Goal: Task Accomplishment & Management: Use online tool/utility

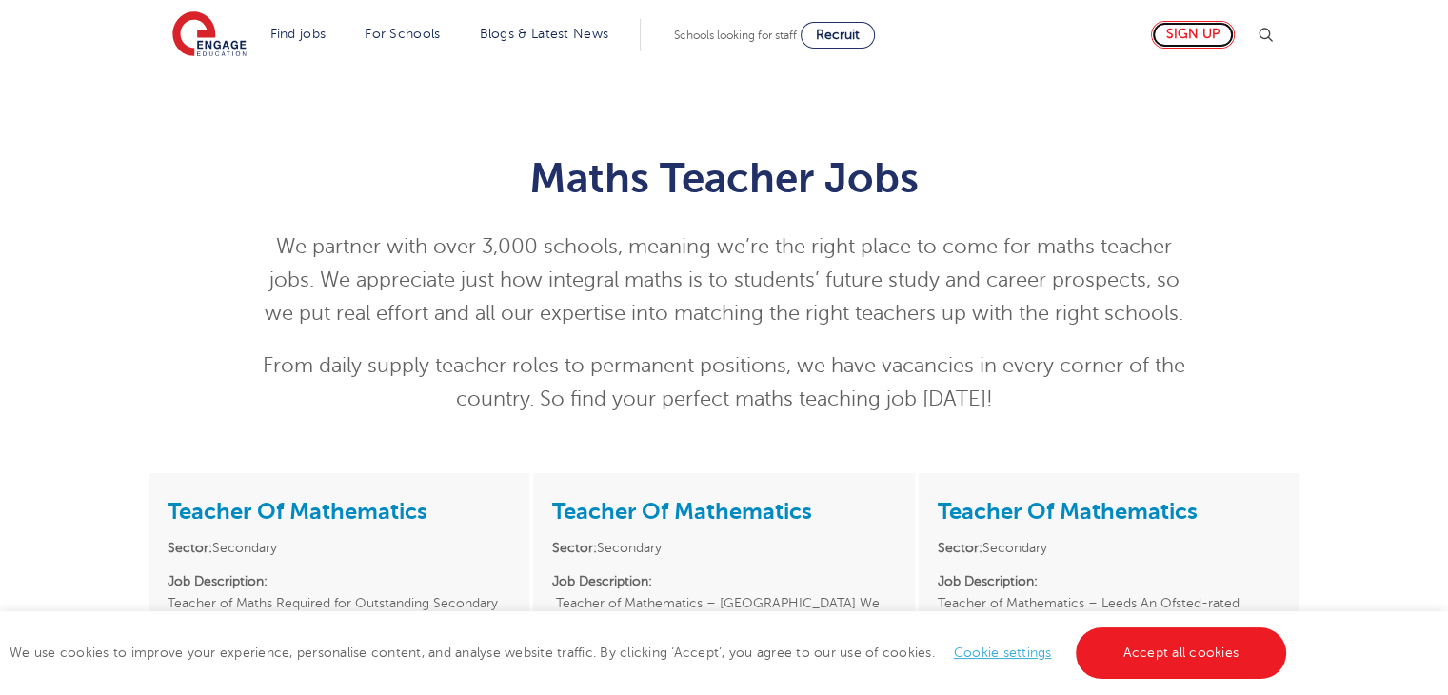
click at [1201, 34] on link "Sign up" at bounding box center [1193, 35] width 84 height 28
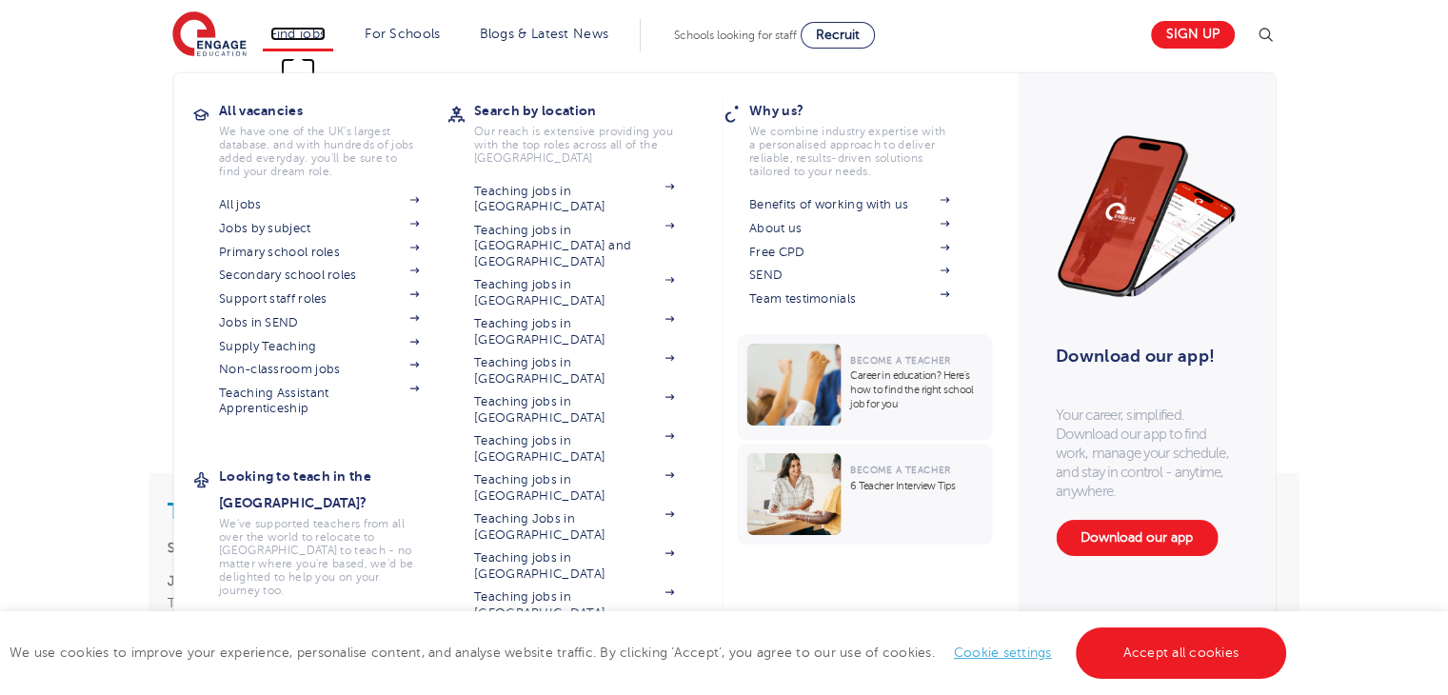
click at [300, 33] on link "Find jobs" at bounding box center [298, 34] width 56 height 14
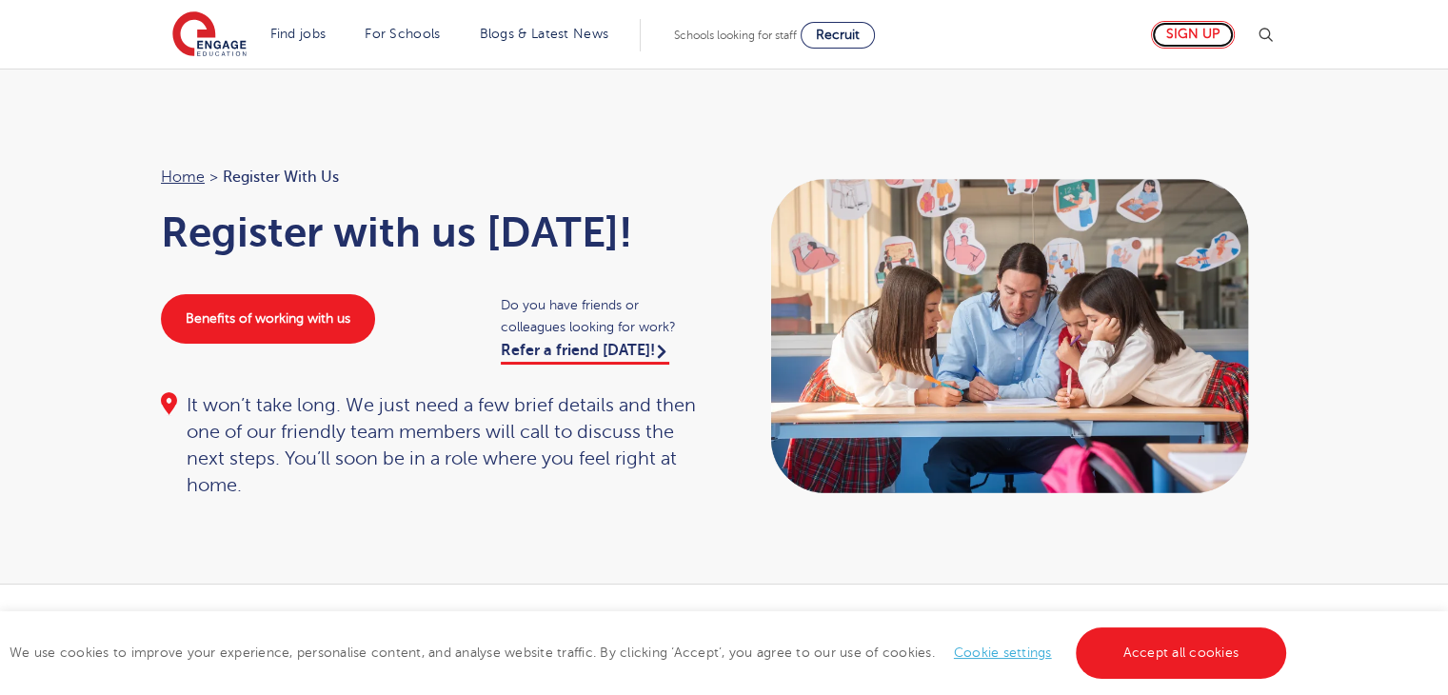
click at [1192, 32] on link "Sign up" at bounding box center [1193, 35] width 84 height 28
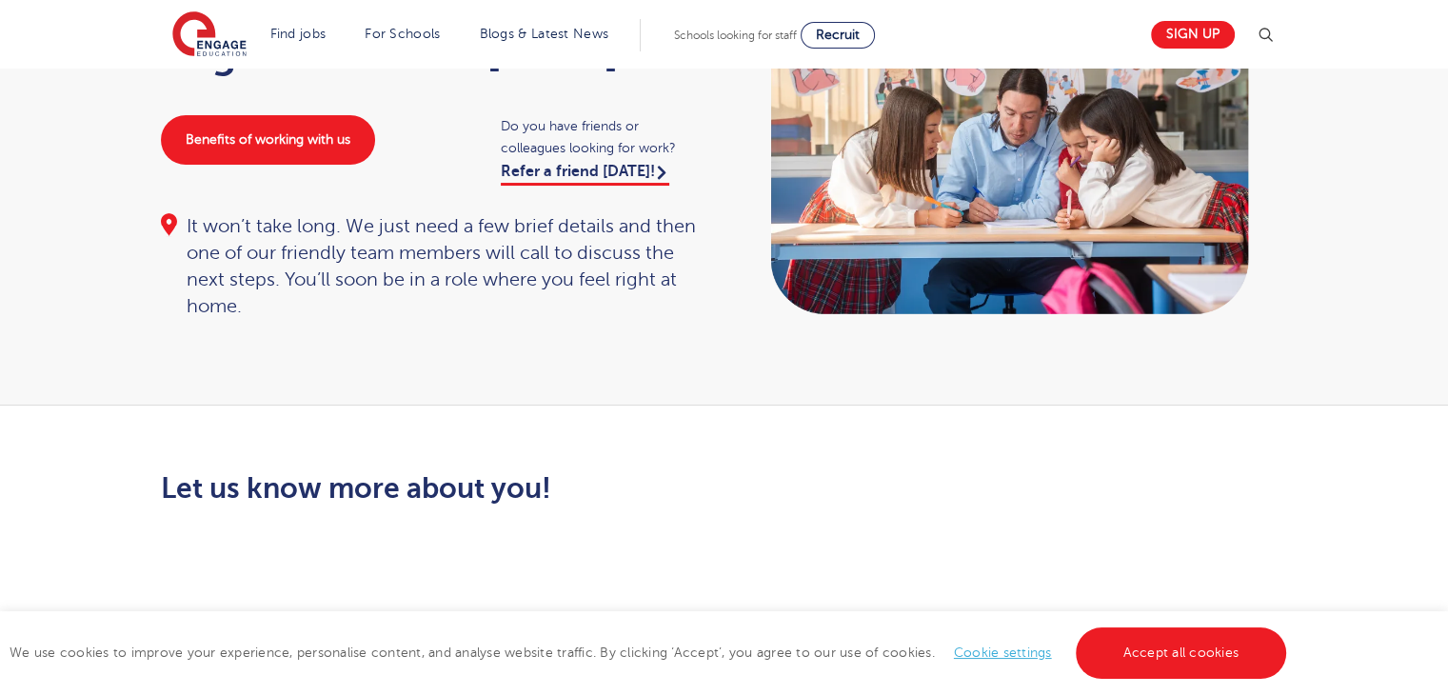
scroll to position [190, 0]
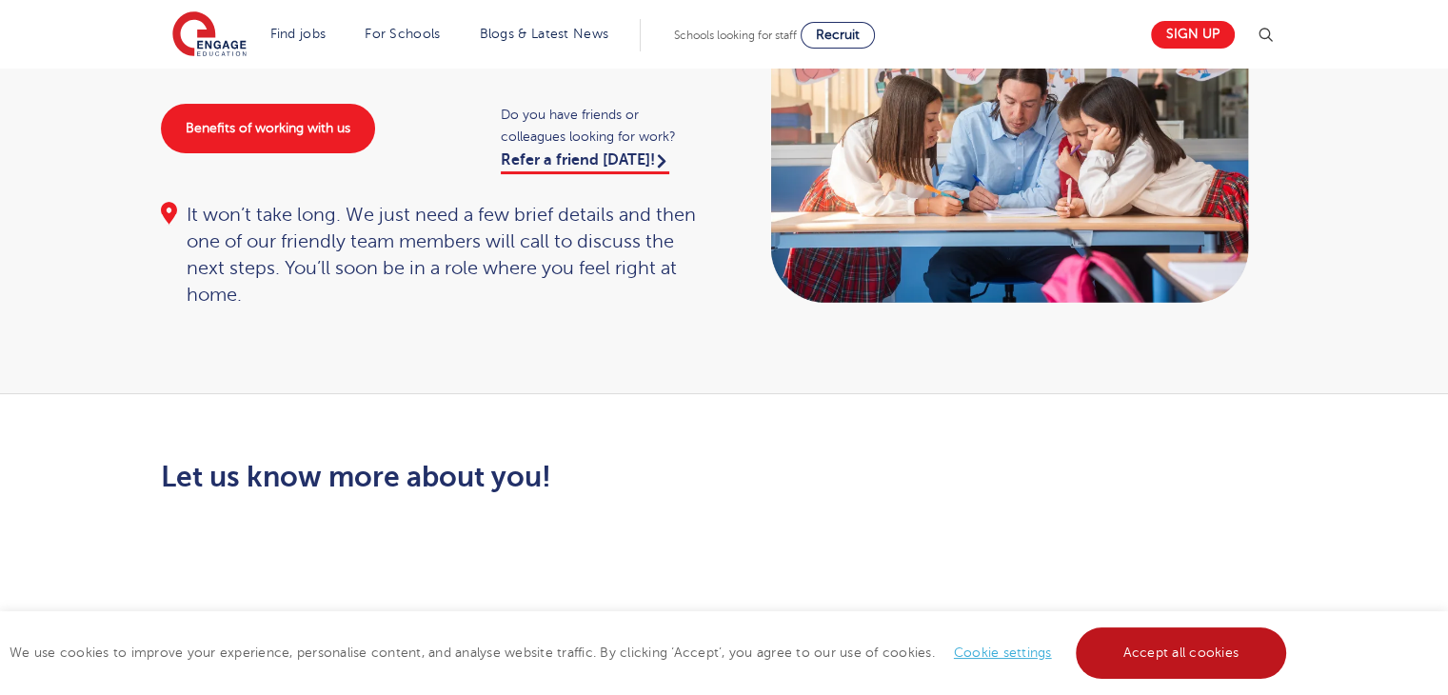
click at [1205, 658] on link "Accept all cookies" at bounding box center [1181, 653] width 211 height 51
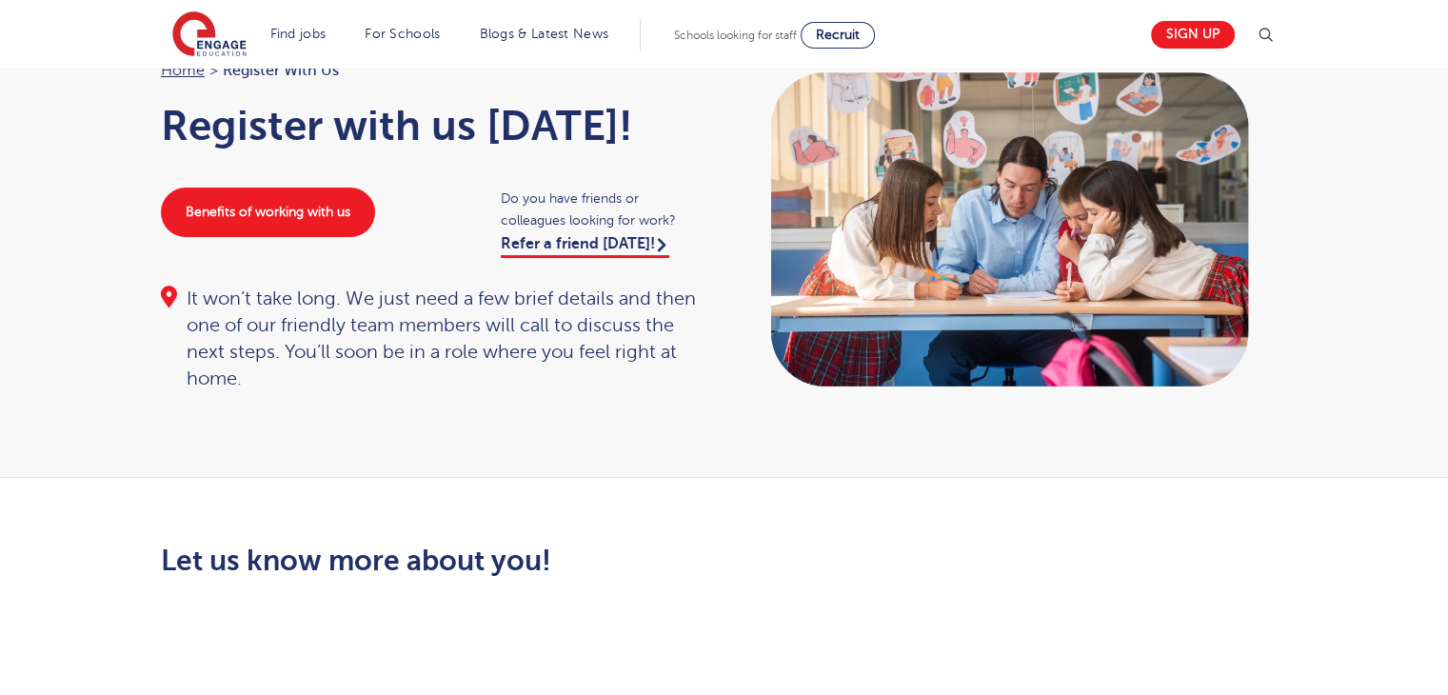
scroll to position [0, 0]
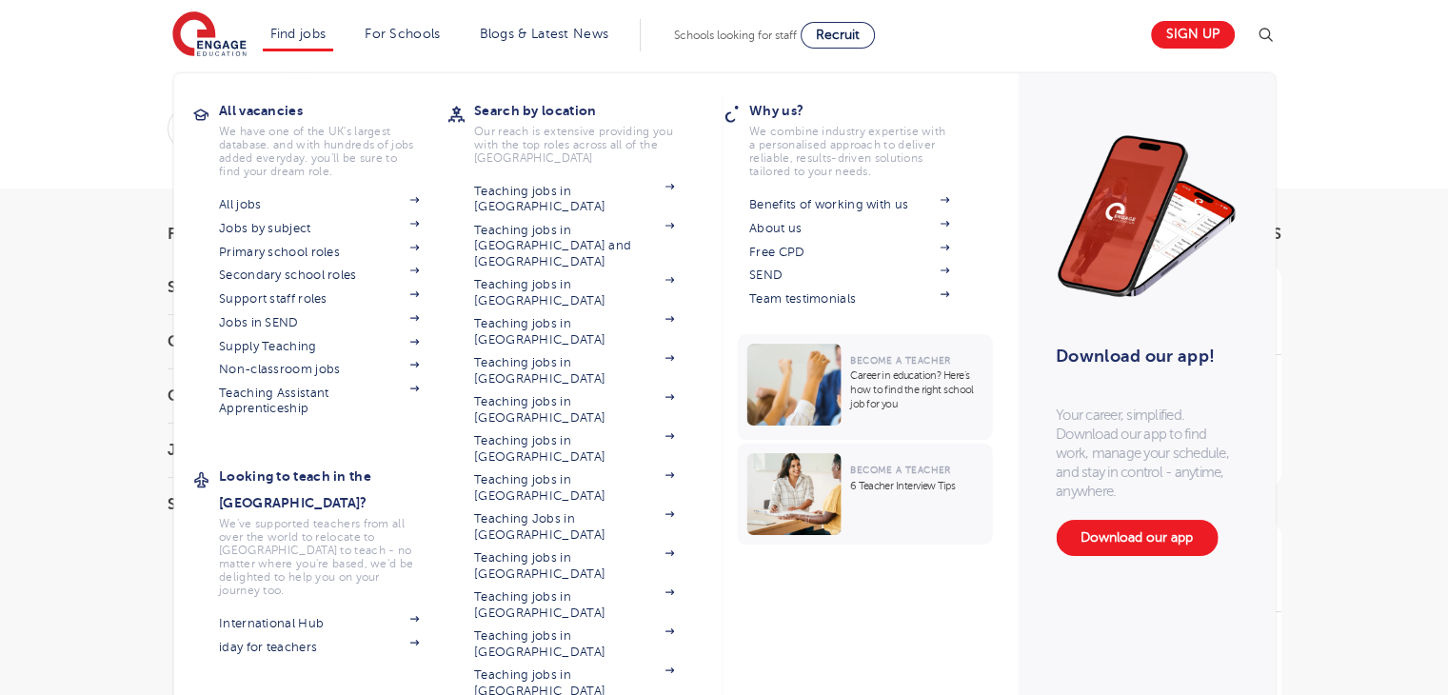
click at [428, 340] on section "All jobs Jobs by subject Primary school roles Secondary school roles Support st…" at bounding box center [333, 304] width 229 height 225
click at [270, 339] on link "Supply Teaching" at bounding box center [319, 346] width 200 height 15
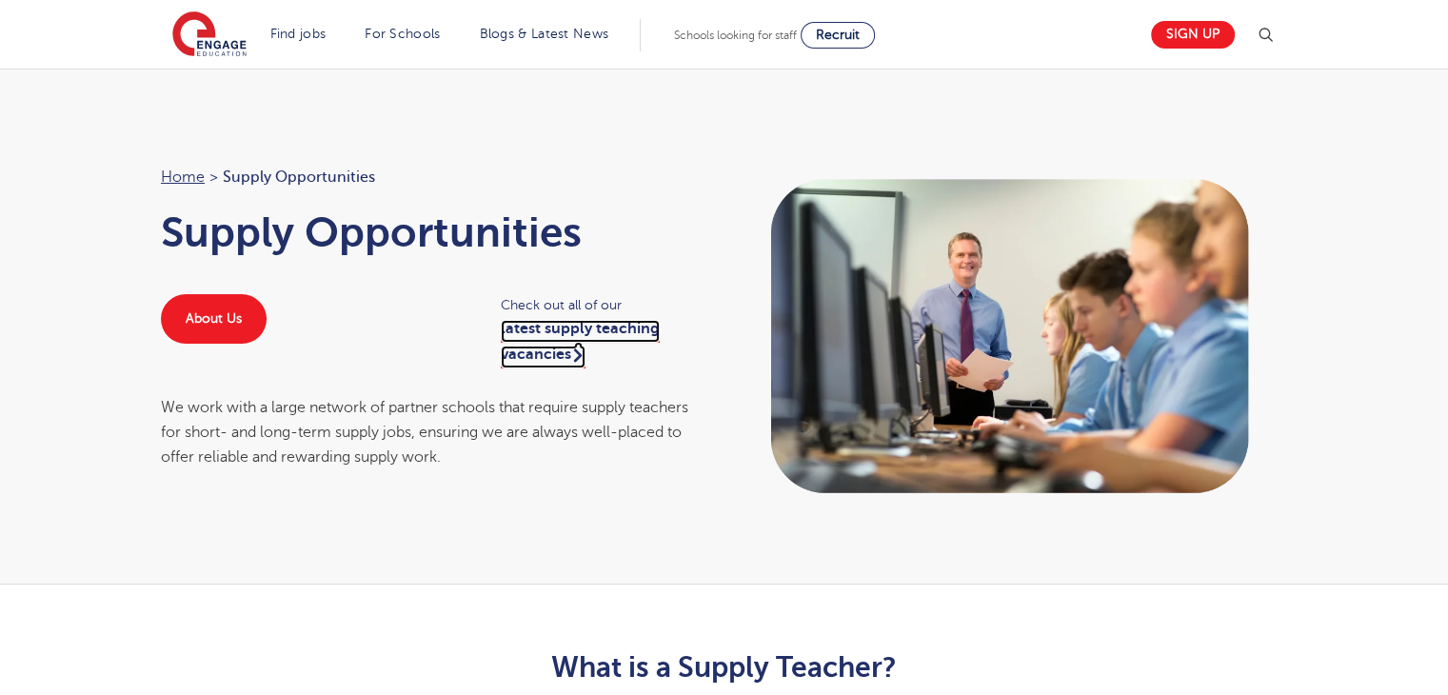
click at [543, 337] on link "latest supply teaching vacancies" at bounding box center [580, 344] width 159 height 48
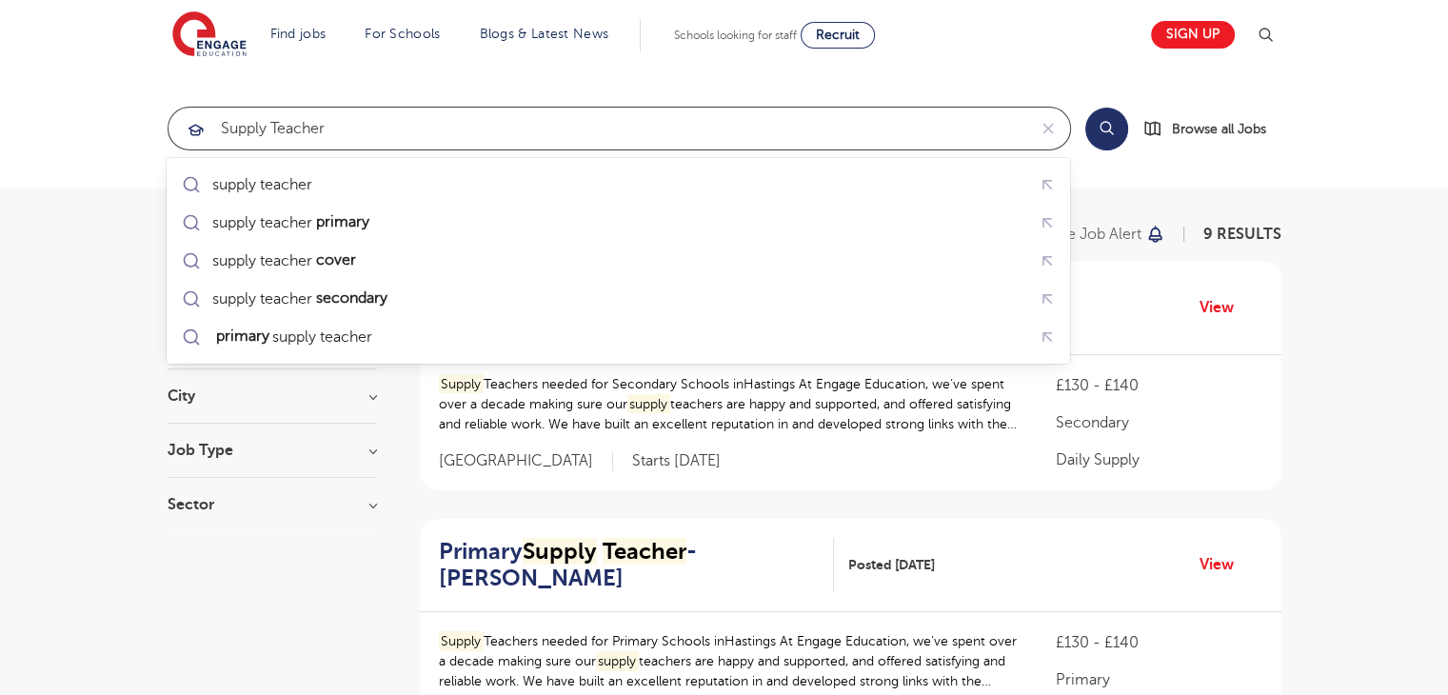
click at [343, 136] on input "supply Teacher" at bounding box center [598, 129] width 858 height 42
click at [359, 115] on input "supply Teacher" at bounding box center [598, 129] width 858 height 42
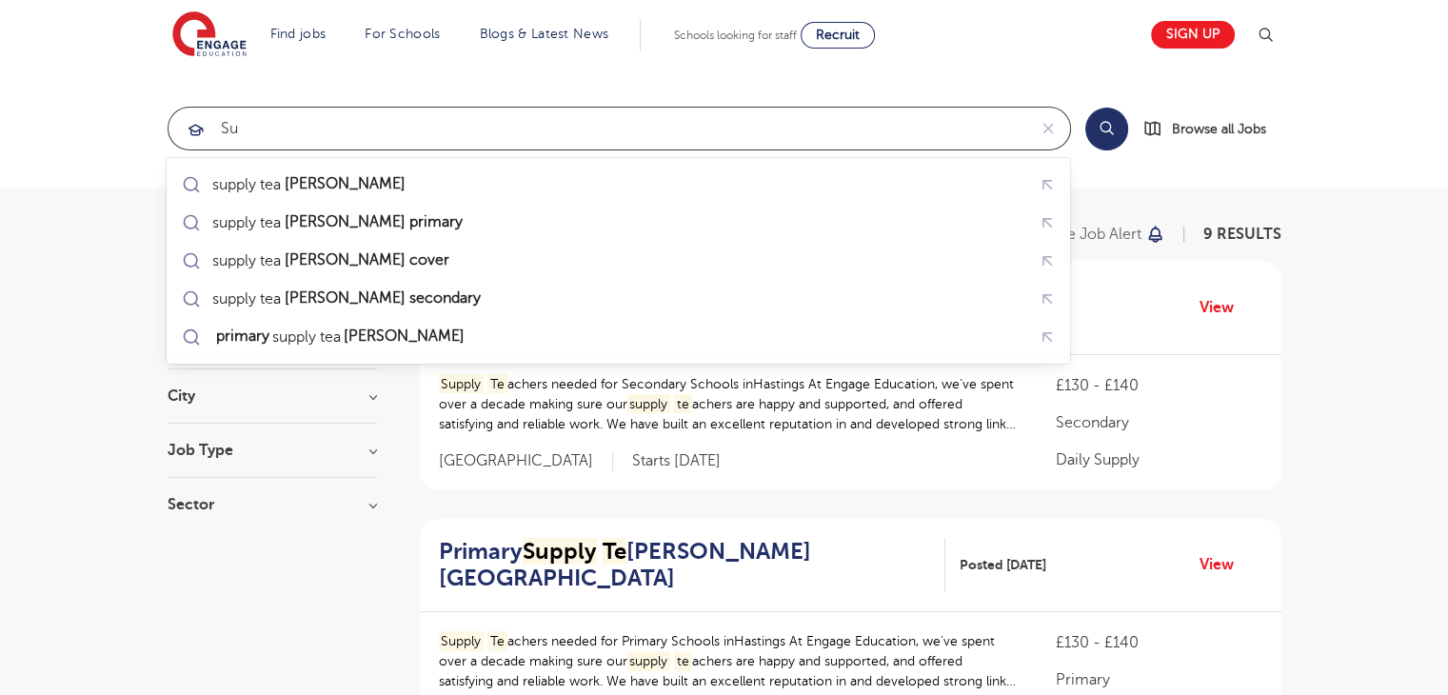
type input "s"
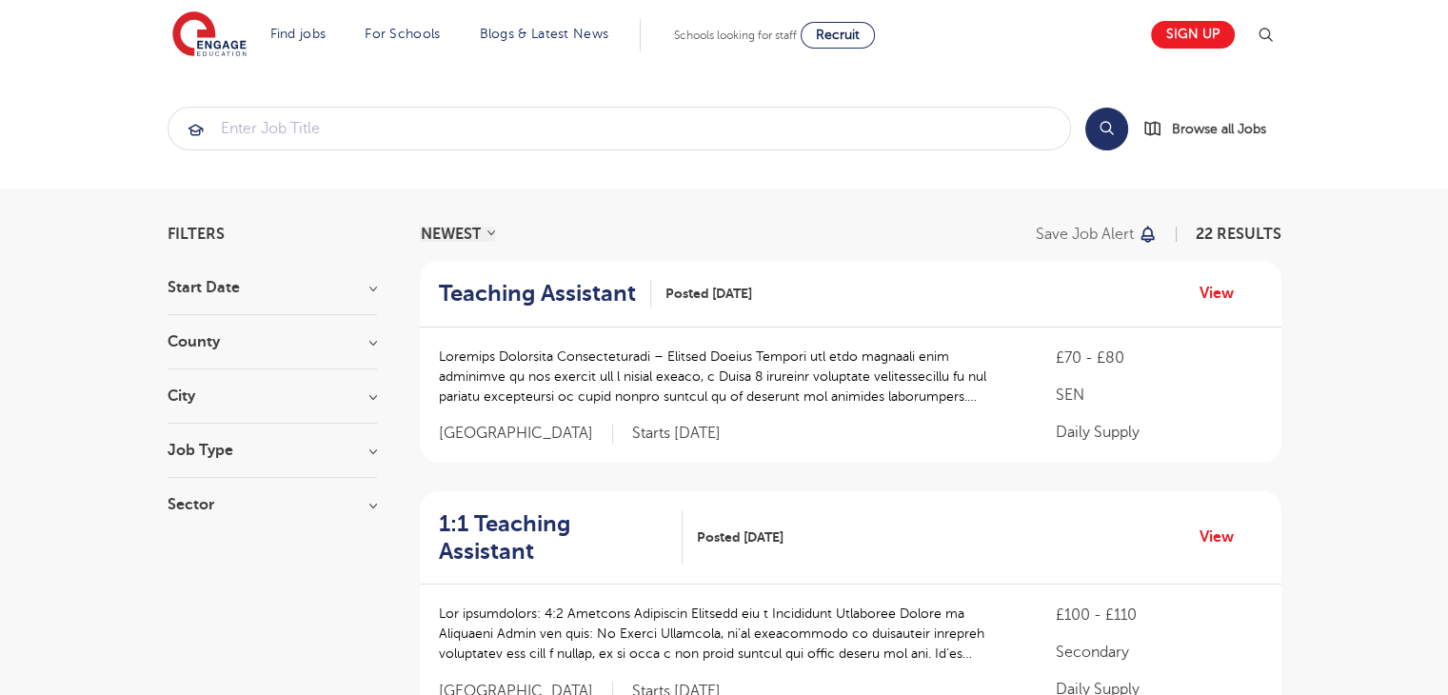
click at [85, 182] on section "Search Browse all Jobs" at bounding box center [724, 129] width 1448 height 120
click at [373, 449] on h3 "Job Type" at bounding box center [273, 450] width 210 height 15
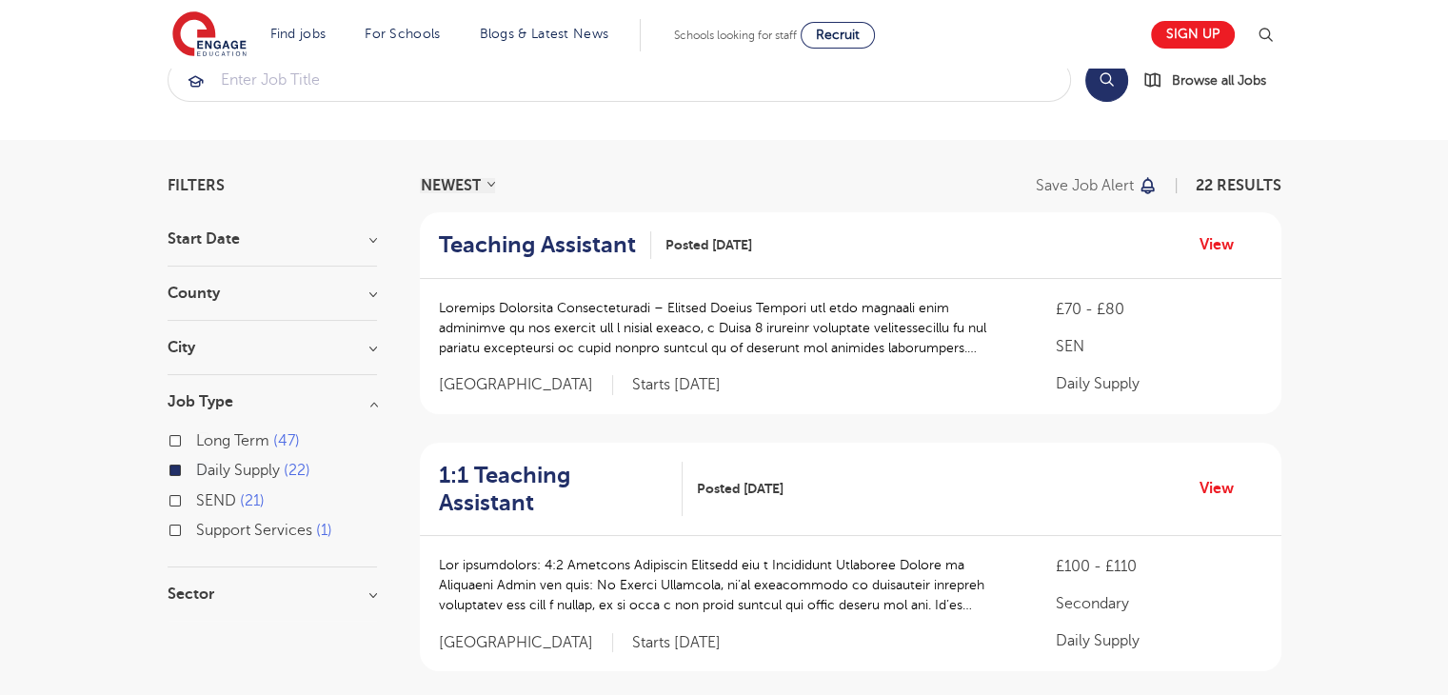
scroll to position [95, 0]
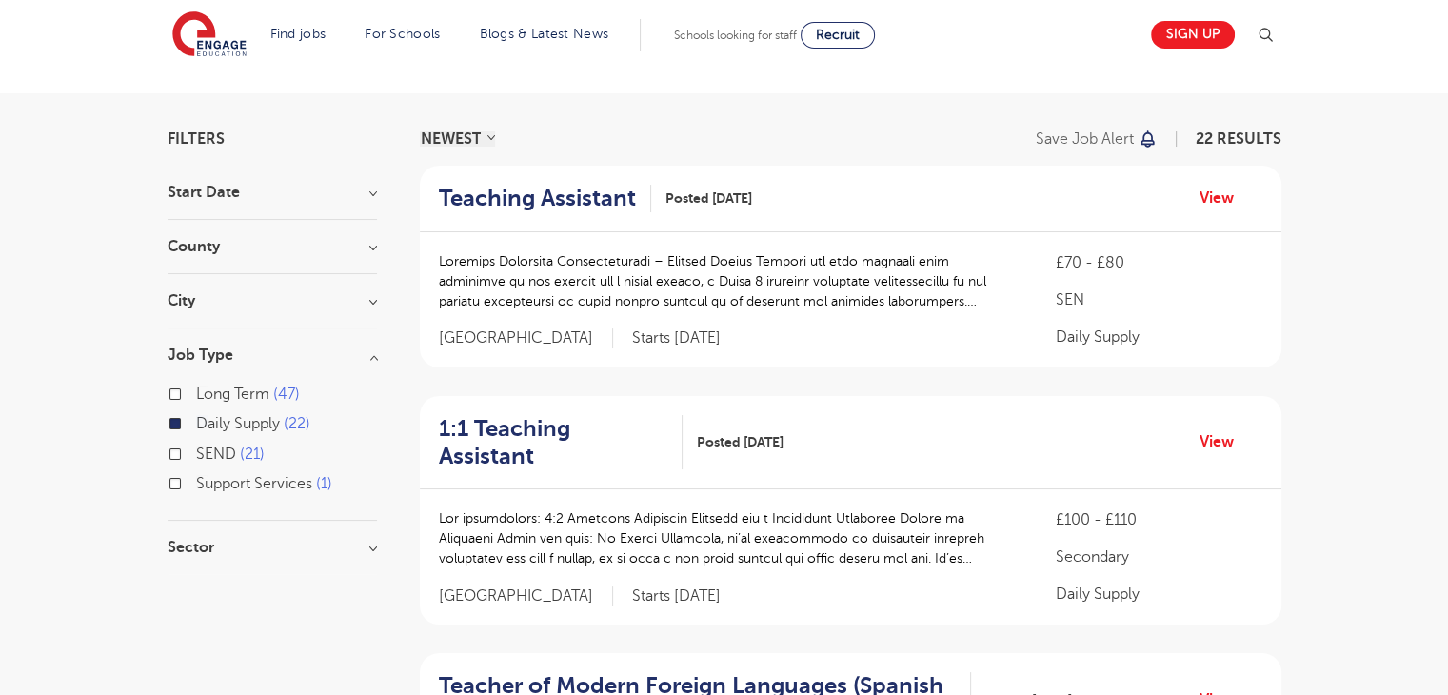
click at [196, 389] on label "Long Term 47" at bounding box center [248, 394] width 104 height 25
click at [196, 389] on input "Long Term 47" at bounding box center [202, 392] width 12 height 12
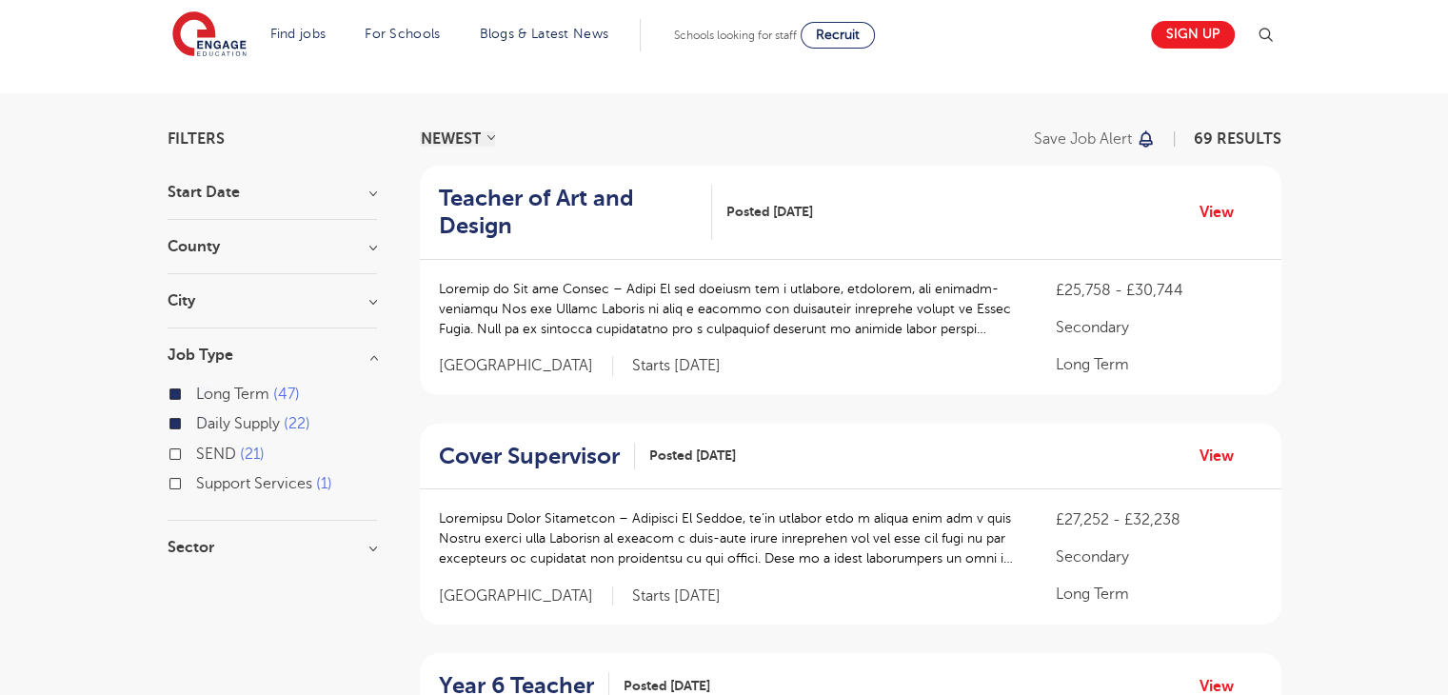
click at [196, 419] on label "Daily Supply 22" at bounding box center [253, 423] width 114 height 25
click at [196, 419] on input "Daily Supply 22" at bounding box center [202, 421] width 12 height 12
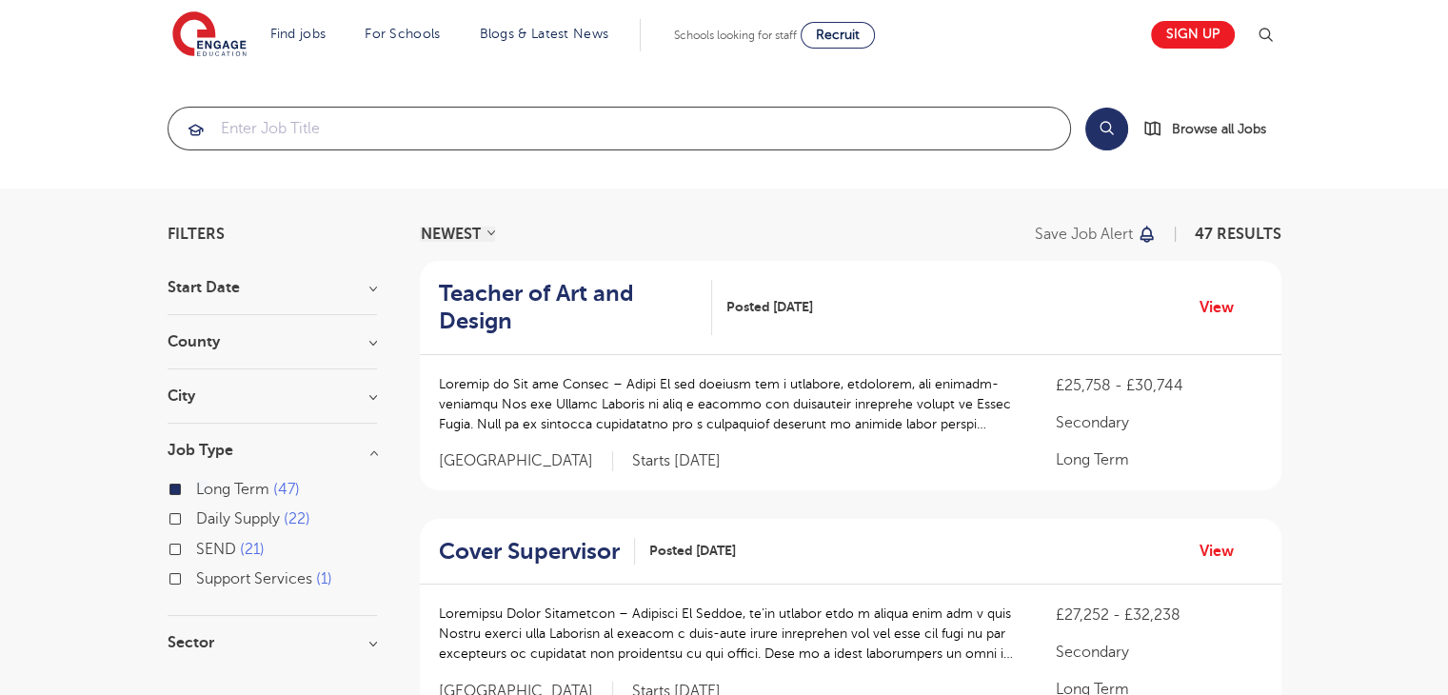
click at [330, 117] on input "search" at bounding box center [620, 129] width 902 height 42
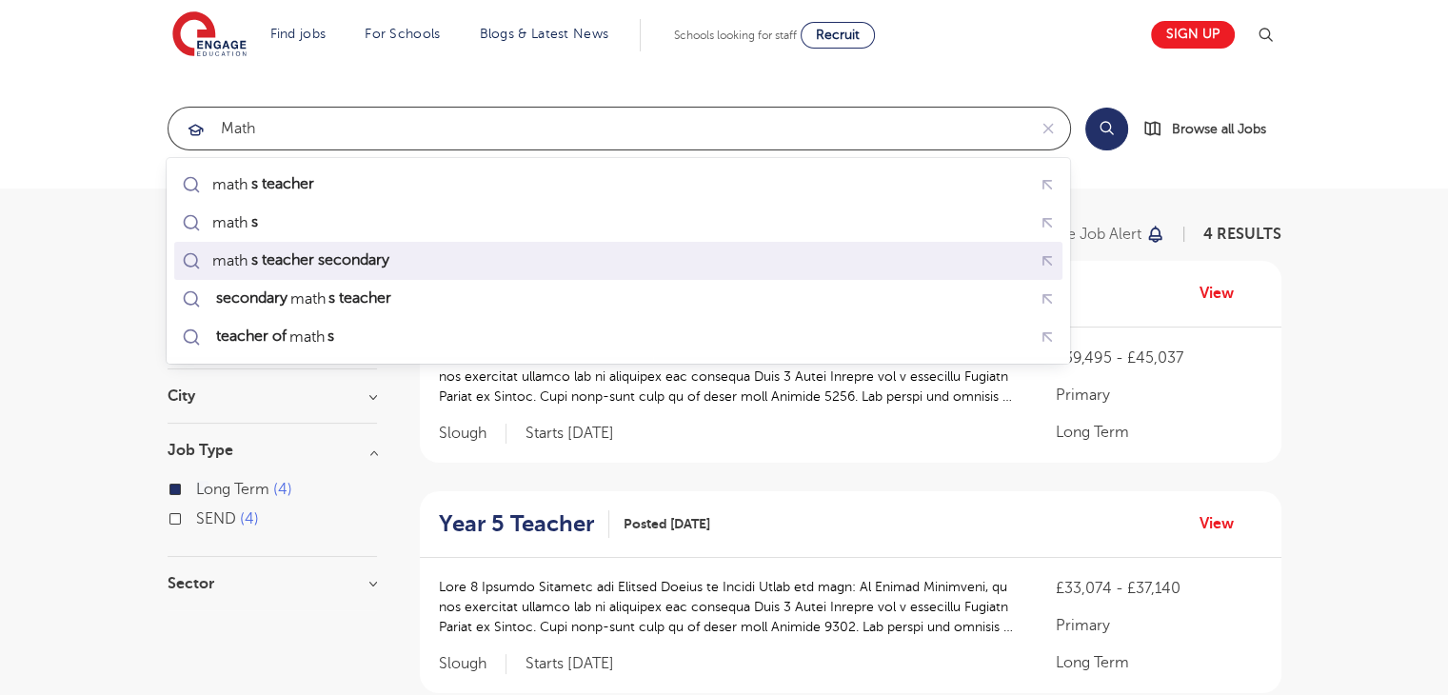
click at [348, 260] on mark "s teacher secondary" at bounding box center [320, 260] width 144 height 23
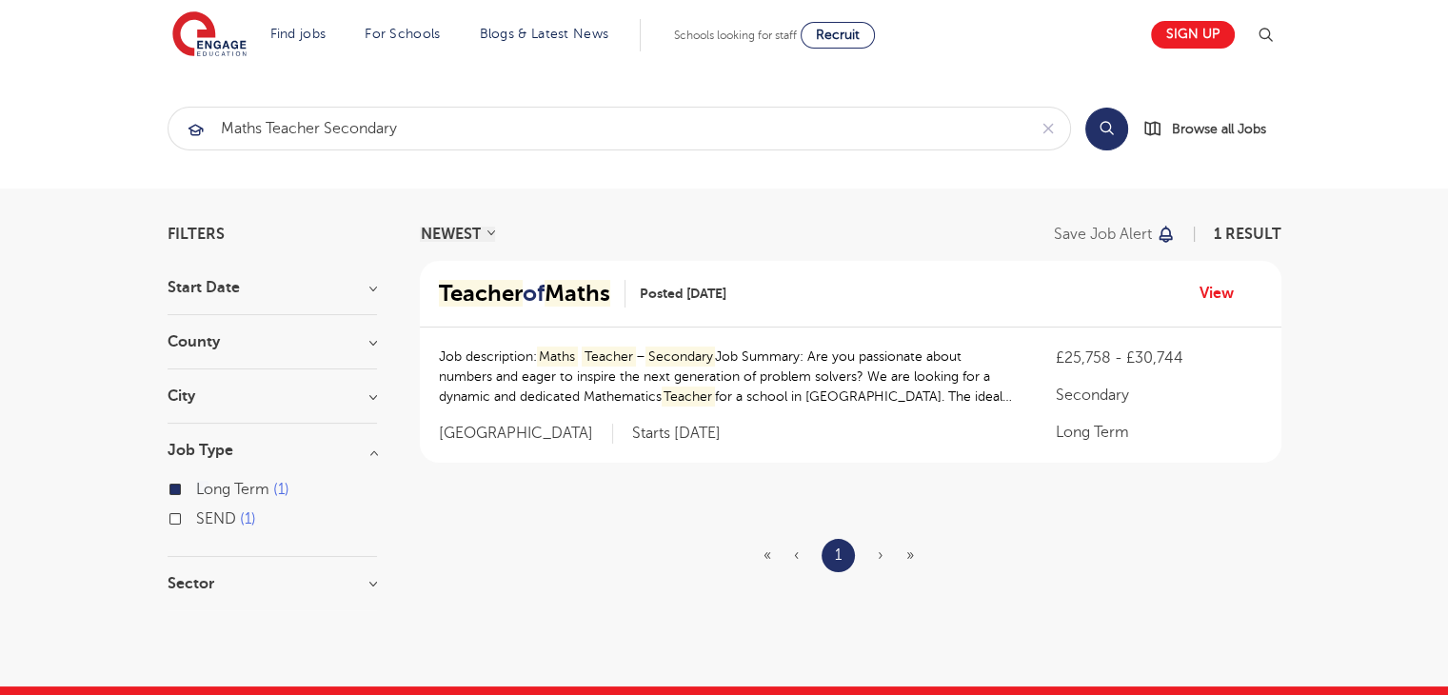
click at [474, 437] on span "[GEOGRAPHIC_DATA]" at bounding box center [526, 434] width 174 height 20
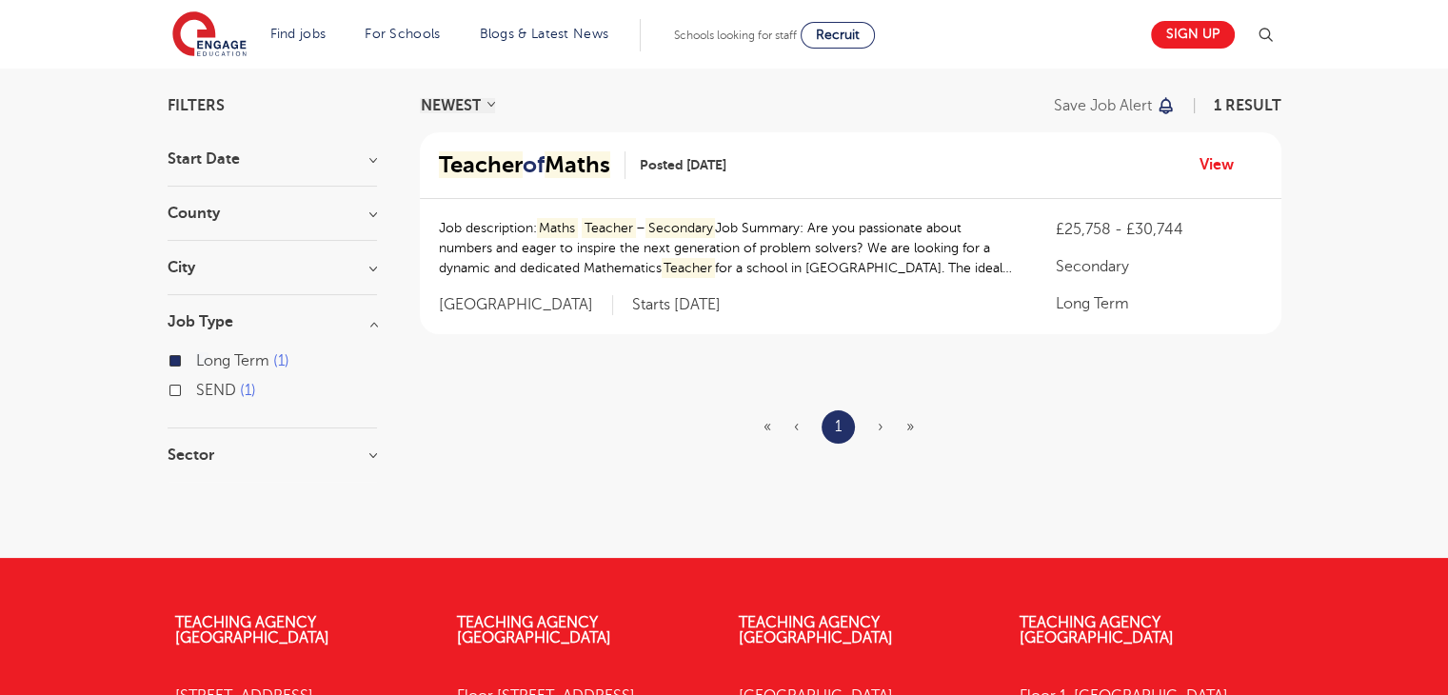
scroll to position [95, 0]
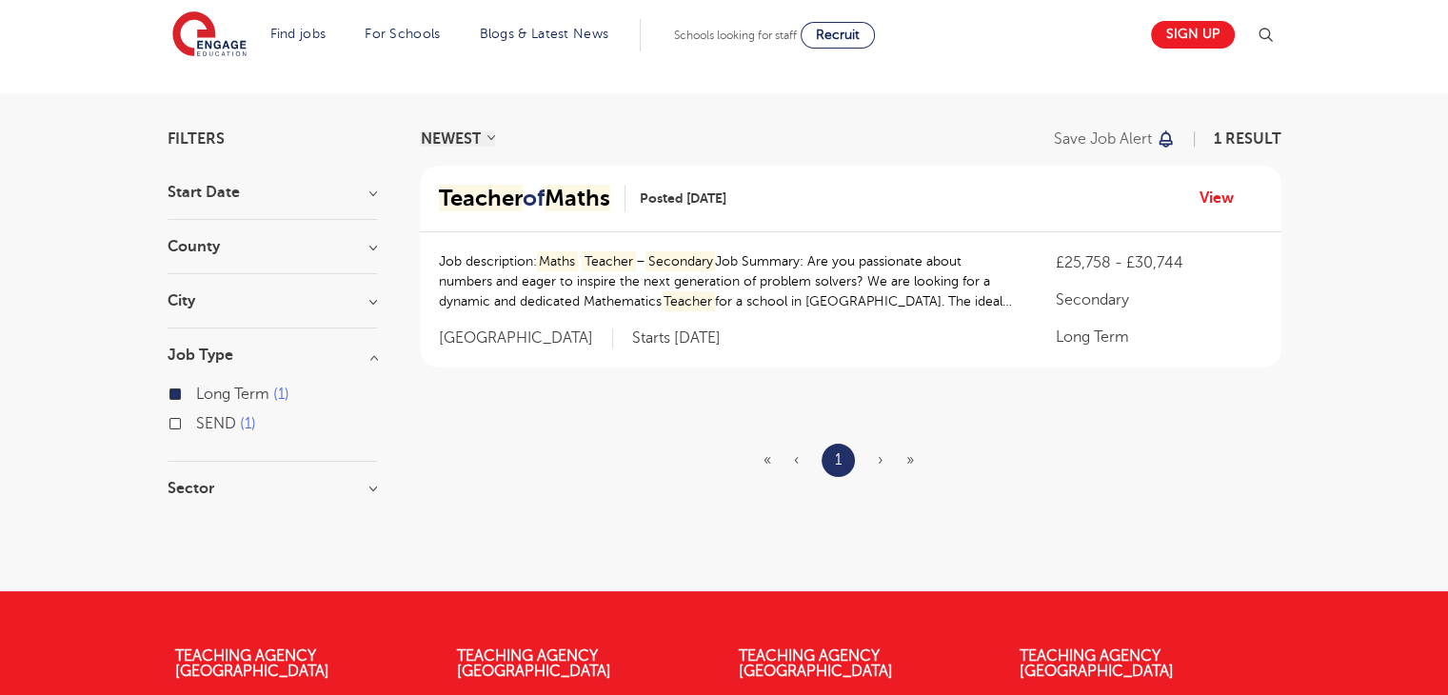
click at [377, 302] on div "Filters Start Date [DATE] Show more County [GEOGRAPHIC_DATA] 1 Show more City […" at bounding box center [724, 342] width 1143 height 422
click at [369, 301] on h3 "City" at bounding box center [273, 300] width 210 height 15
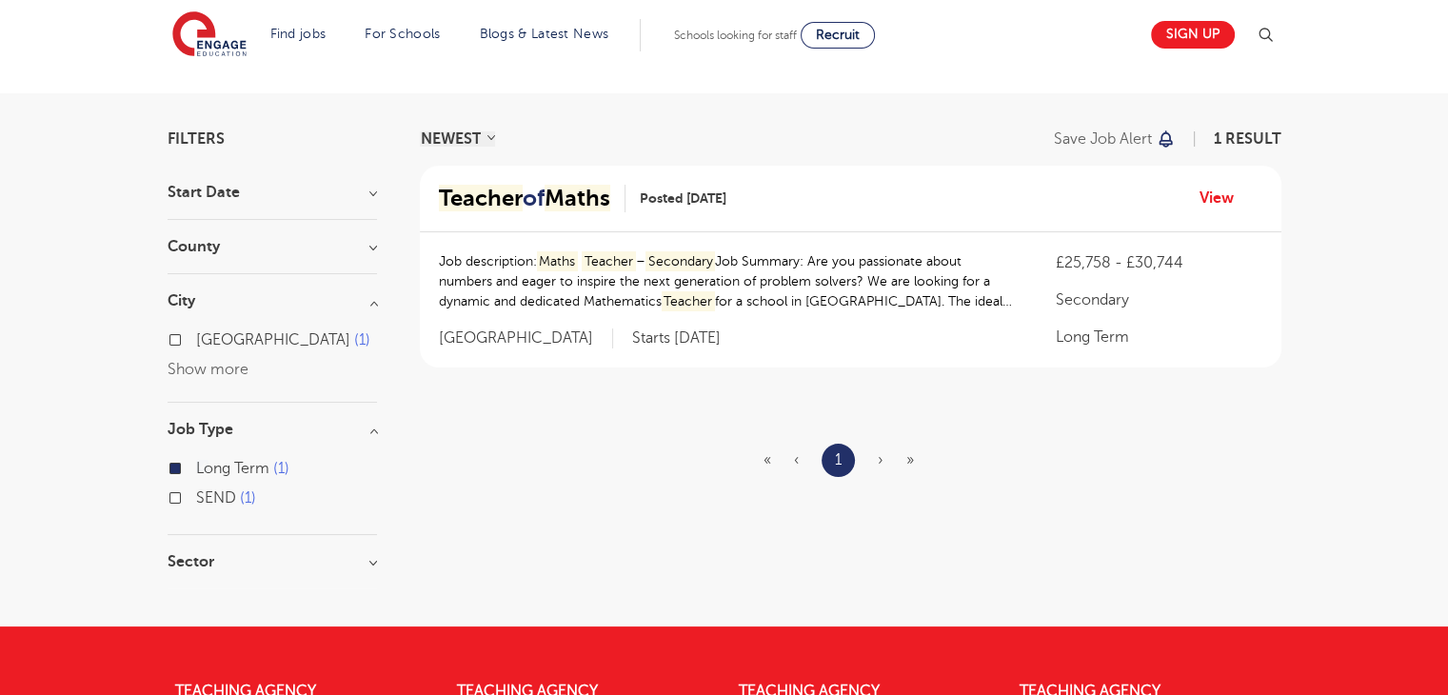
scroll to position [0, 0]
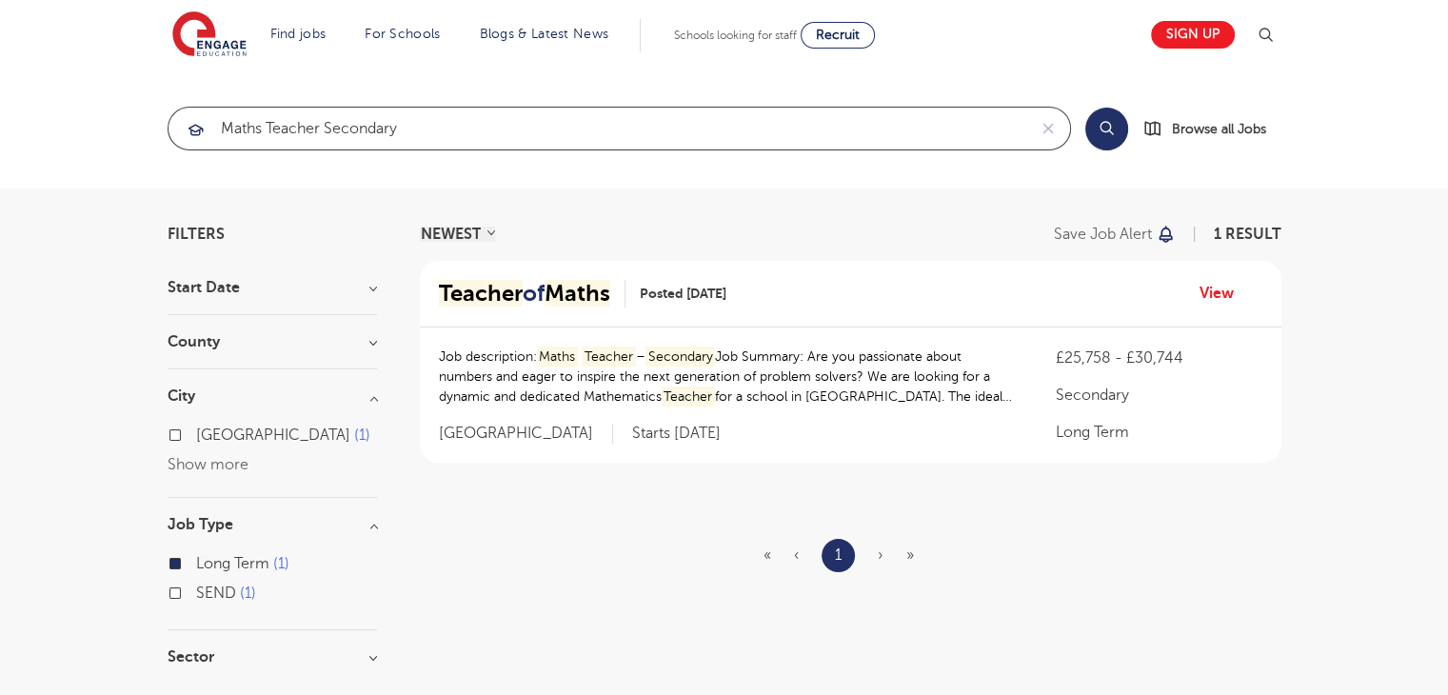
click at [472, 127] on input "maths teacher secondary" at bounding box center [598, 129] width 858 height 42
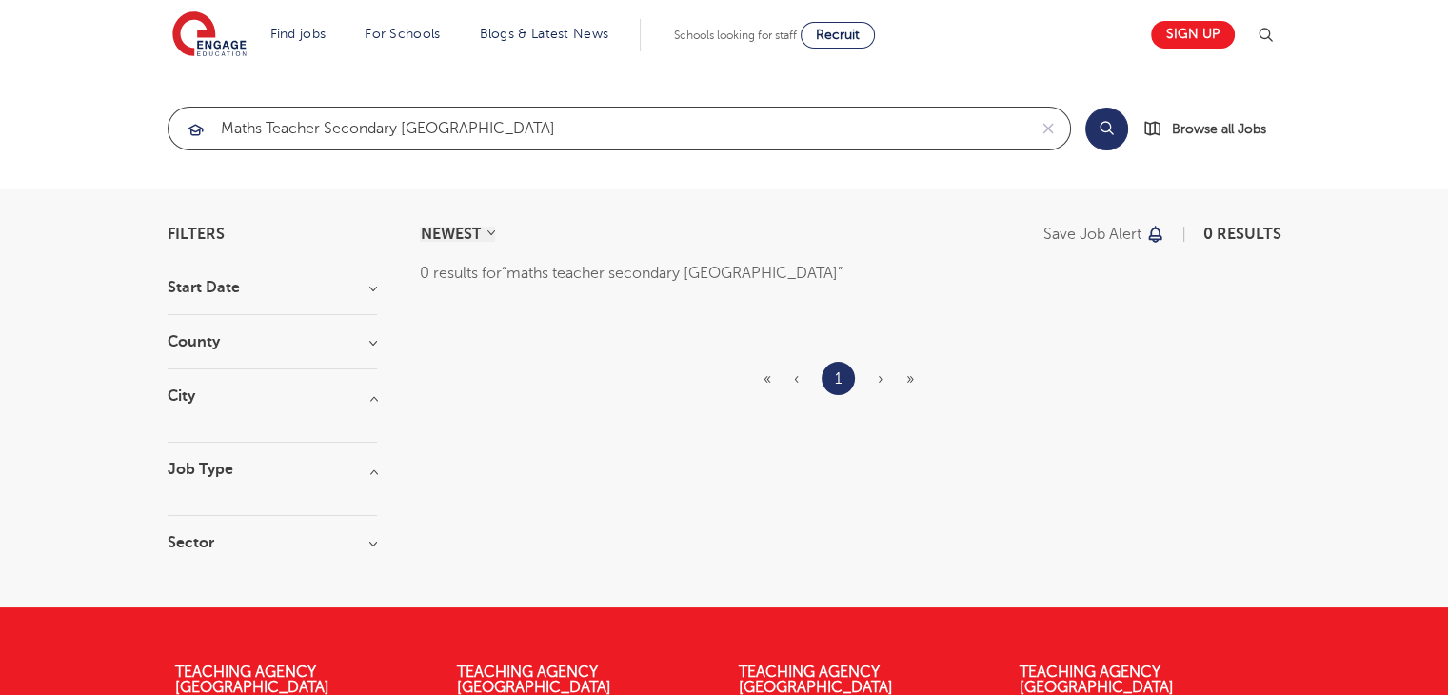
type input "maths teacher secondary [GEOGRAPHIC_DATA]"
click button "Submit" at bounding box center [0, 0] width 0 height 0
click at [362, 286] on h3 "Start Date" at bounding box center [273, 287] width 210 height 15
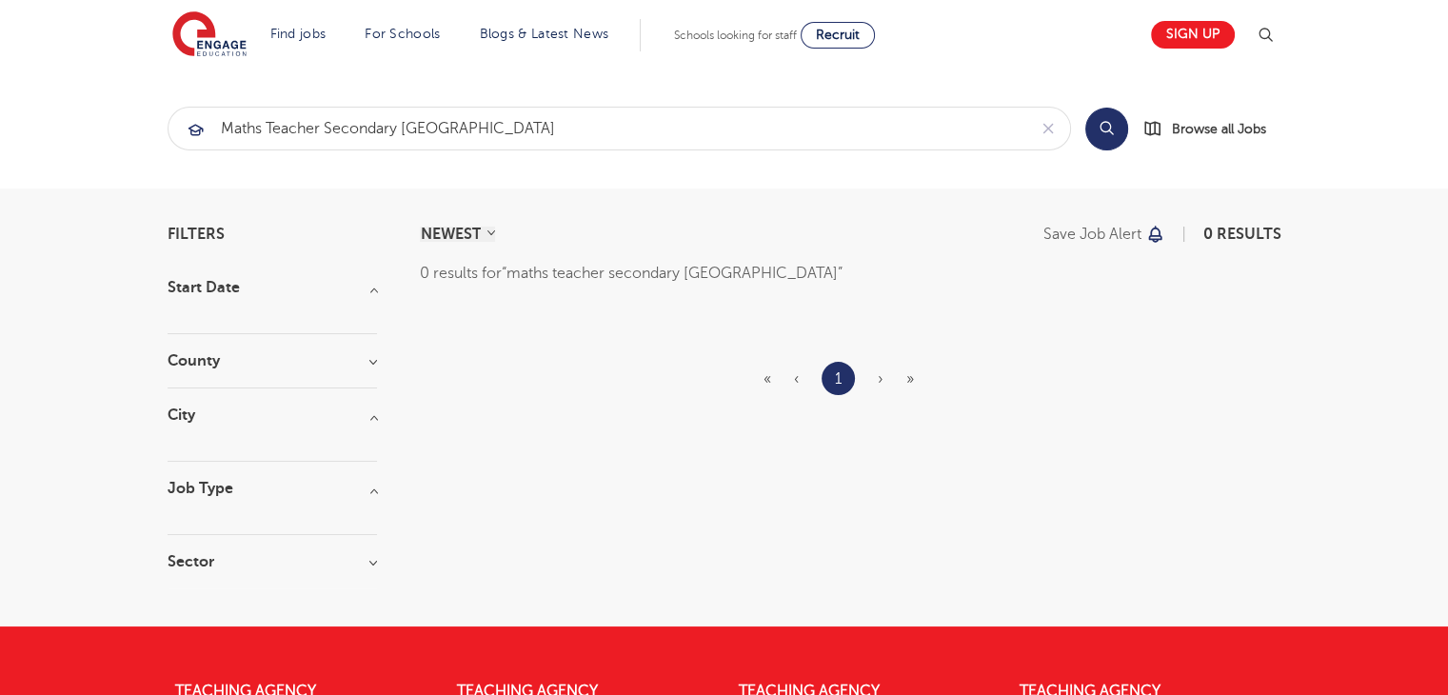
click at [371, 367] on h3 "County" at bounding box center [273, 360] width 210 height 15
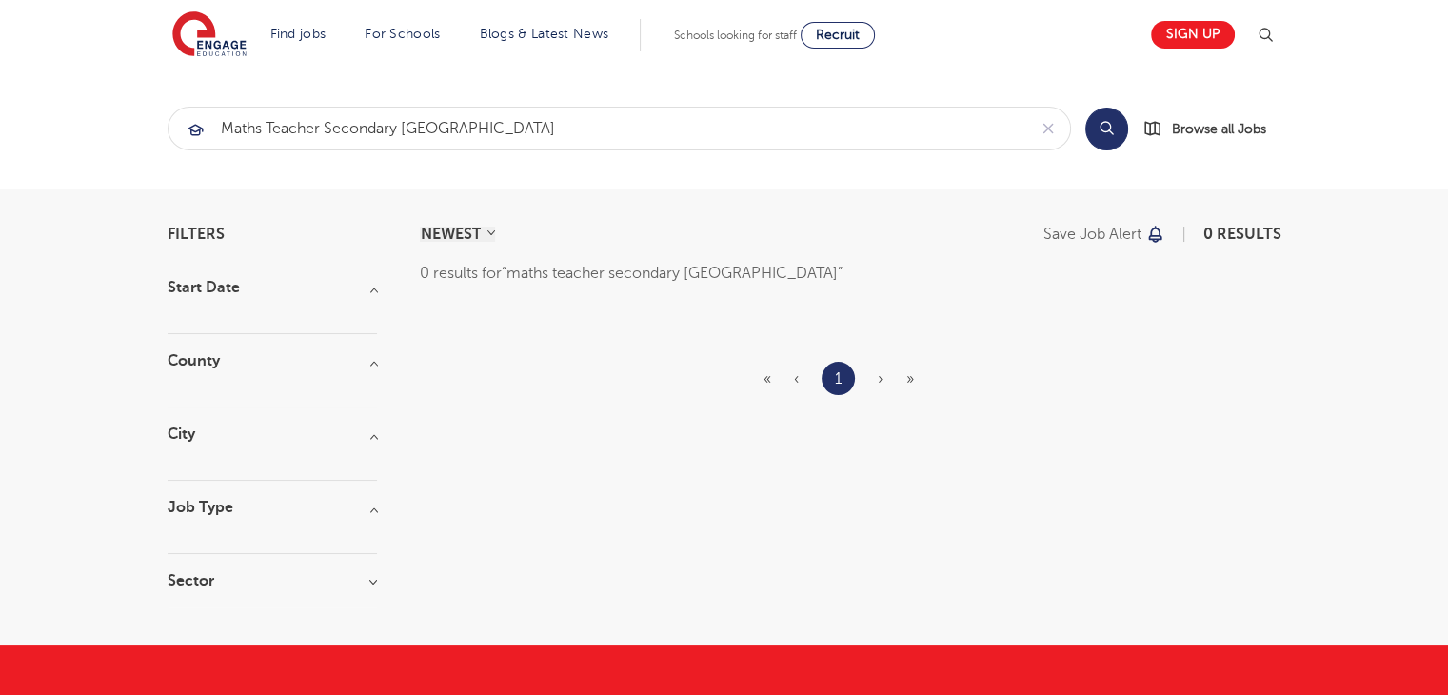
click at [369, 364] on h3 "County" at bounding box center [273, 360] width 210 height 15
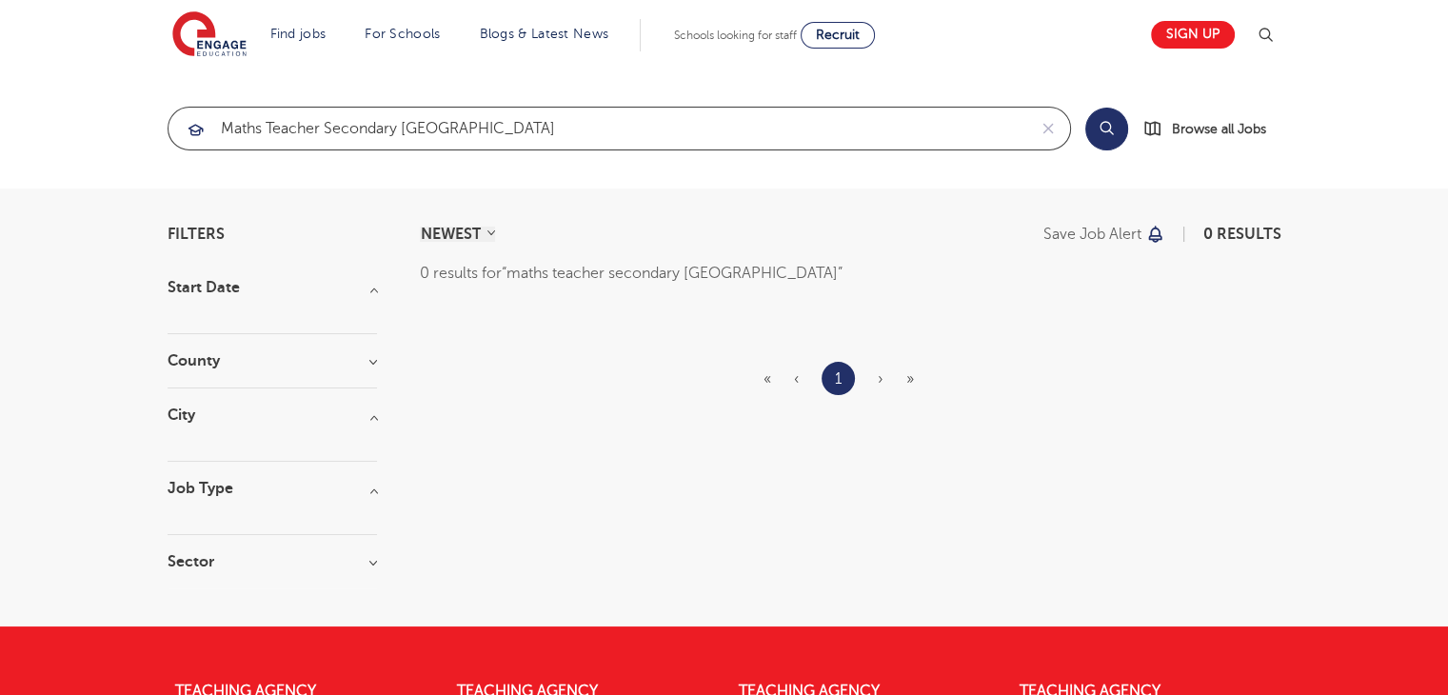
drag, startPoint x: 484, startPoint y: 134, endPoint x: 118, endPoint y: 98, distance: 367.5
click at [118, 98] on section "maths teacher secondary [GEOGRAPHIC_DATA] Search Browse all Jobs" at bounding box center [724, 129] width 1448 height 120
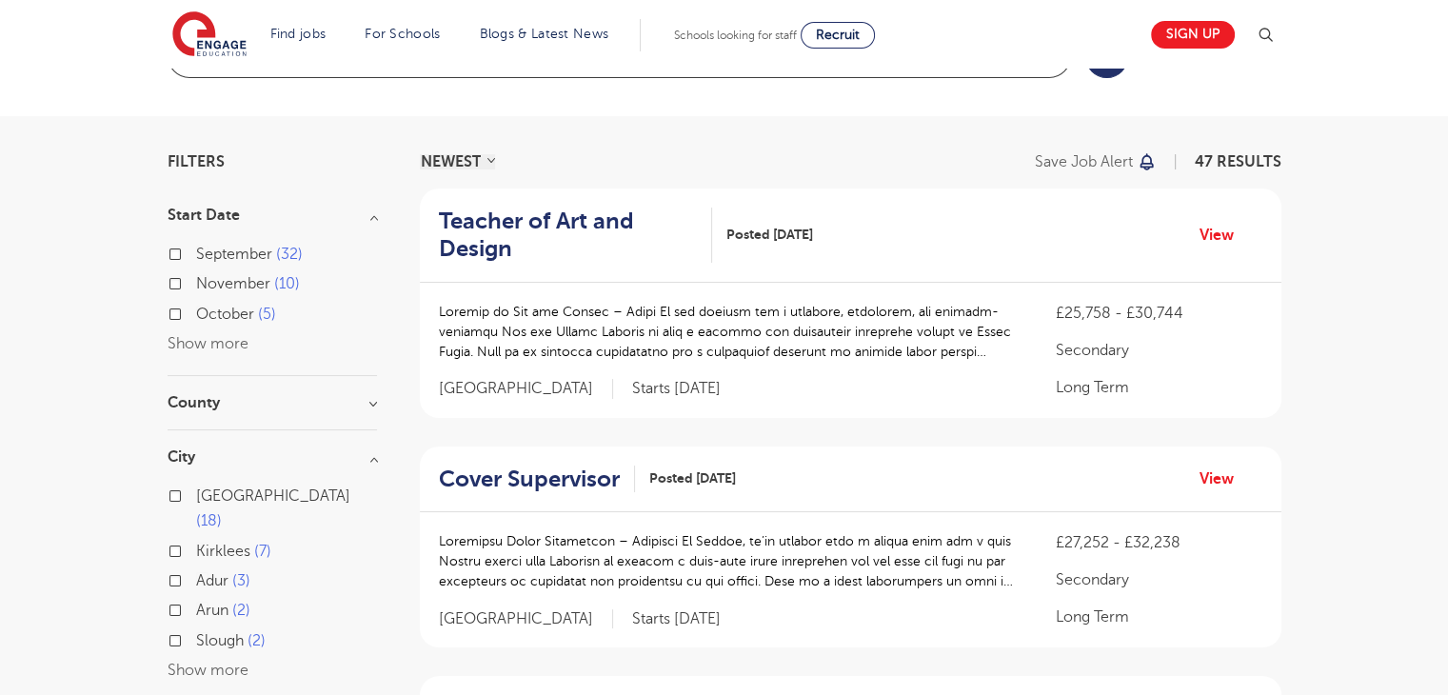
scroll to position [190, 0]
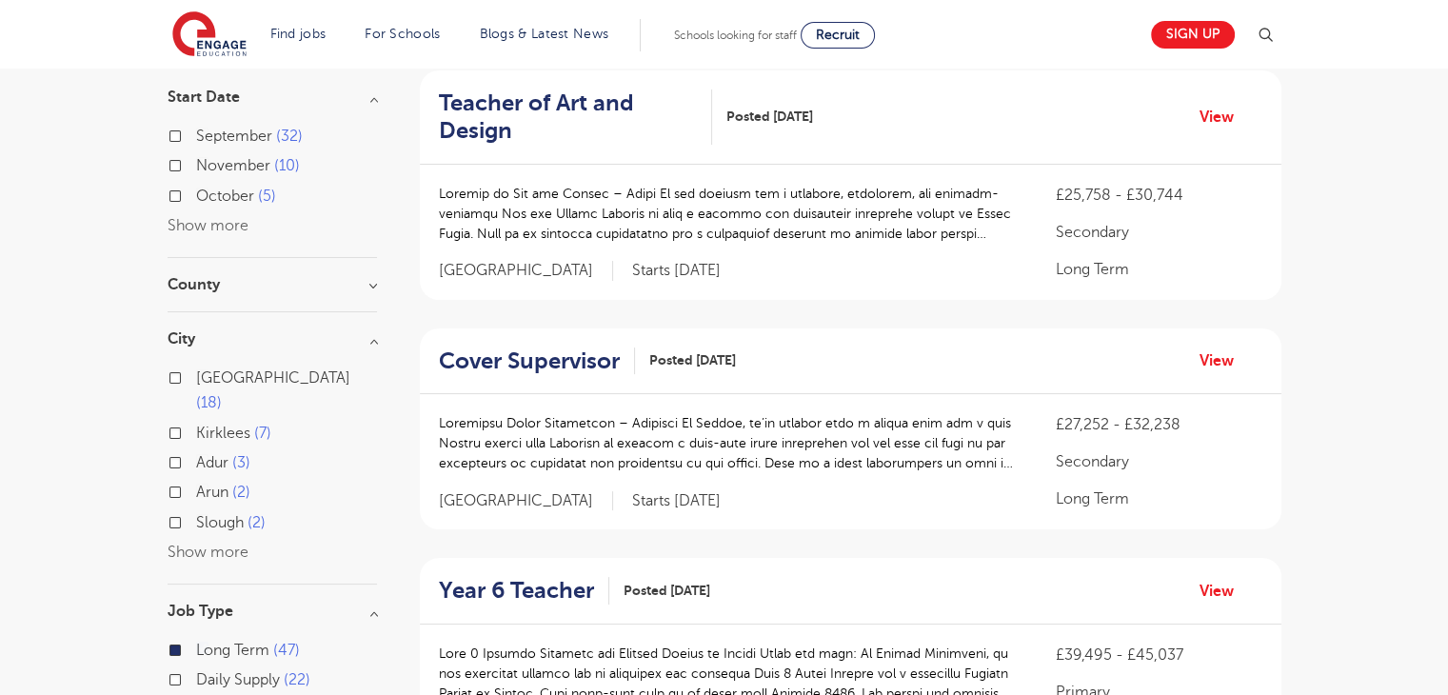
click at [196, 450] on label "Adur 3" at bounding box center [223, 462] width 54 height 25
click at [196, 454] on input "Adur 3" at bounding box center [202, 460] width 12 height 12
checkbox input "true"
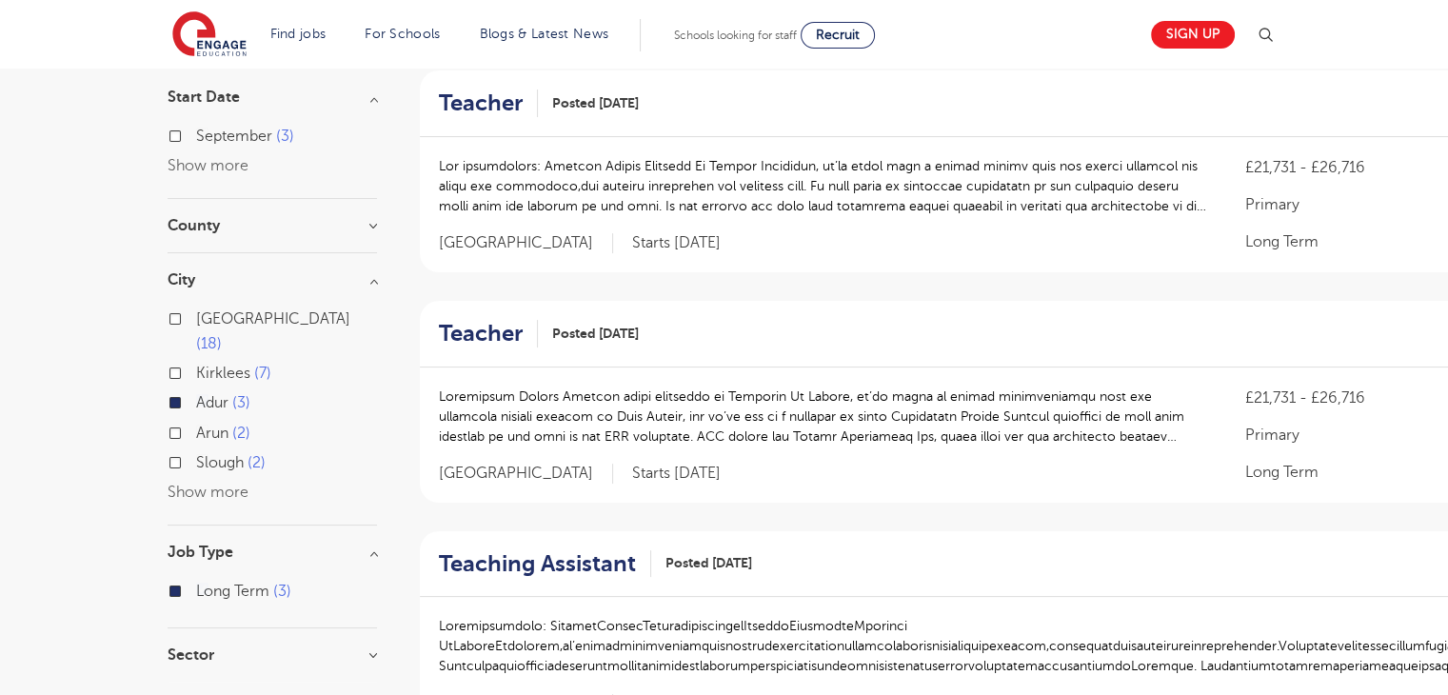
click at [196, 579] on label "Long Term 3" at bounding box center [243, 591] width 95 height 25
click at [196, 583] on input "Long Term 3" at bounding box center [202, 589] width 12 height 12
click at [196, 579] on label "Long Term 3" at bounding box center [243, 591] width 95 height 25
click at [196, 583] on input "Long Term 3" at bounding box center [202, 589] width 12 height 12
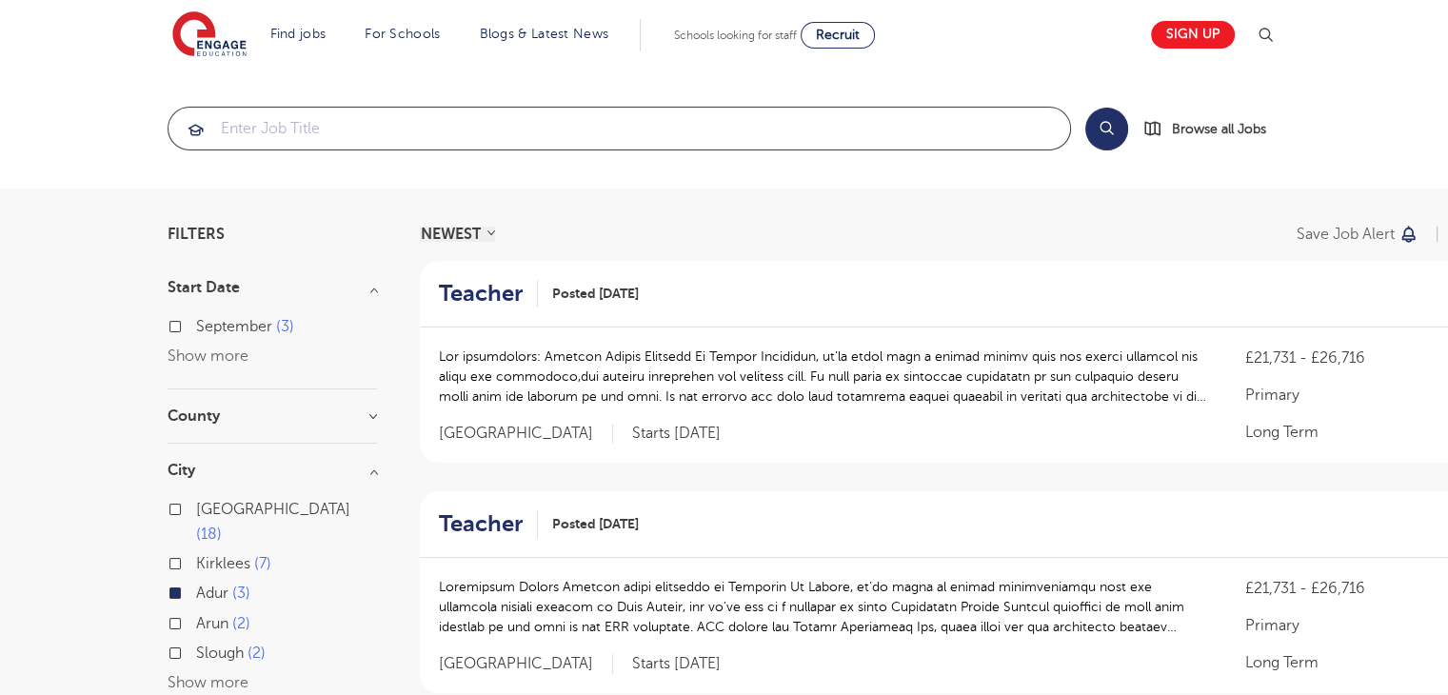
click at [350, 139] on input "search" at bounding box center [620, 129] width 902 height 42
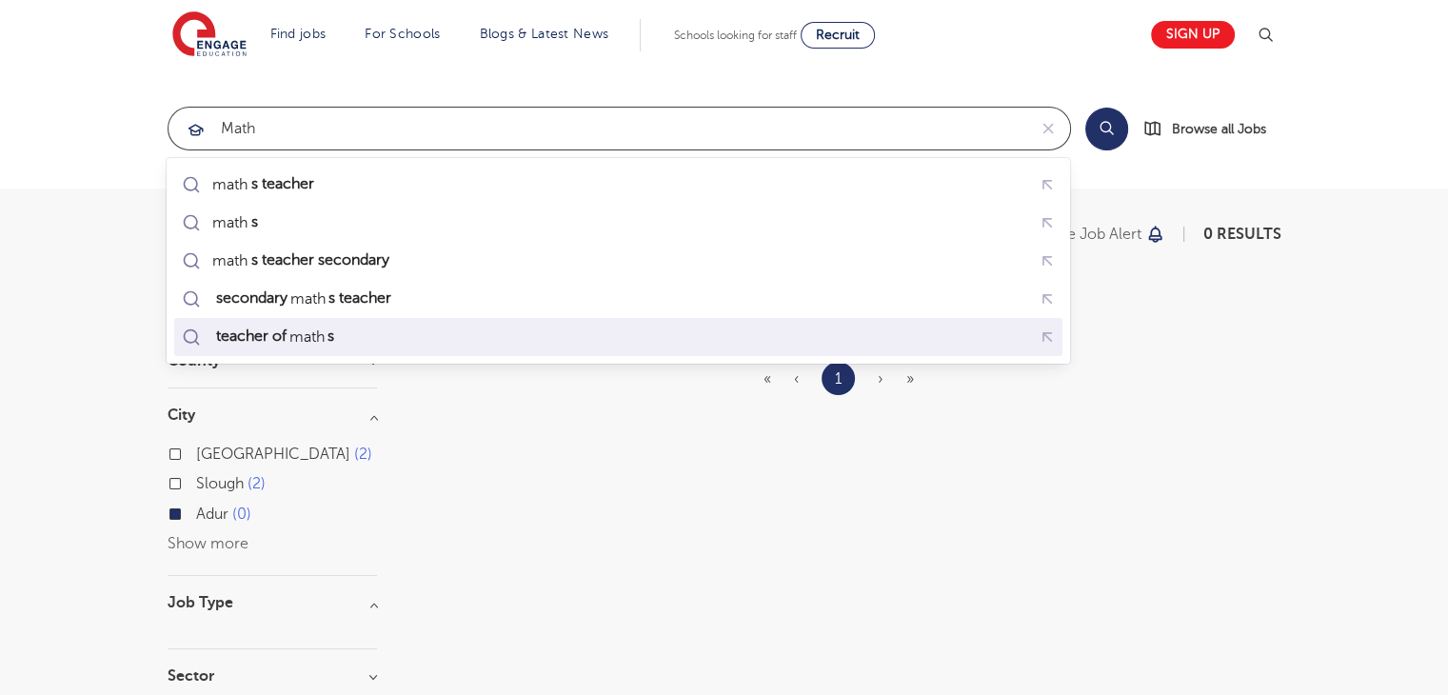
click at [329, 328] on div "teacher of math s" at bounding box center [274, 337] width 125 height 19
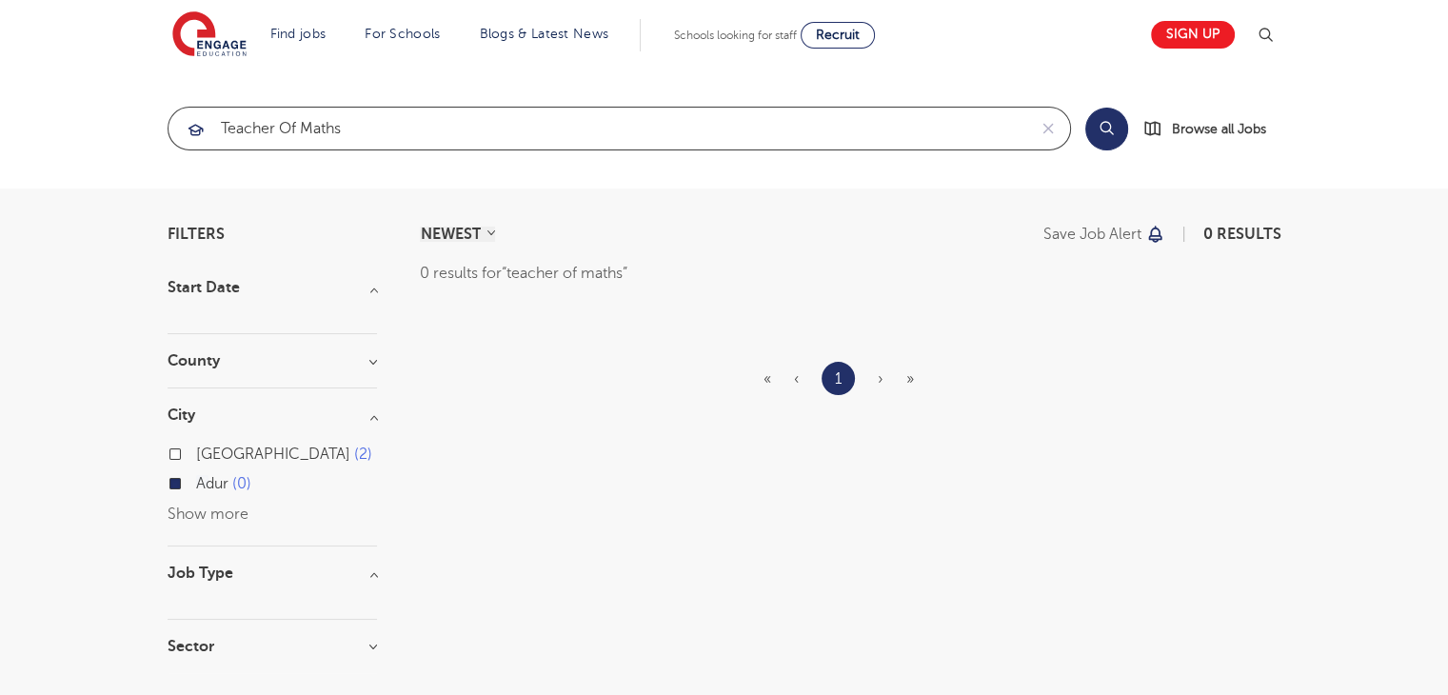
type input "teacher of maths"
click at [180, 480] on div "Adur 0" at bounding box center [273, 486] width 210 height 30
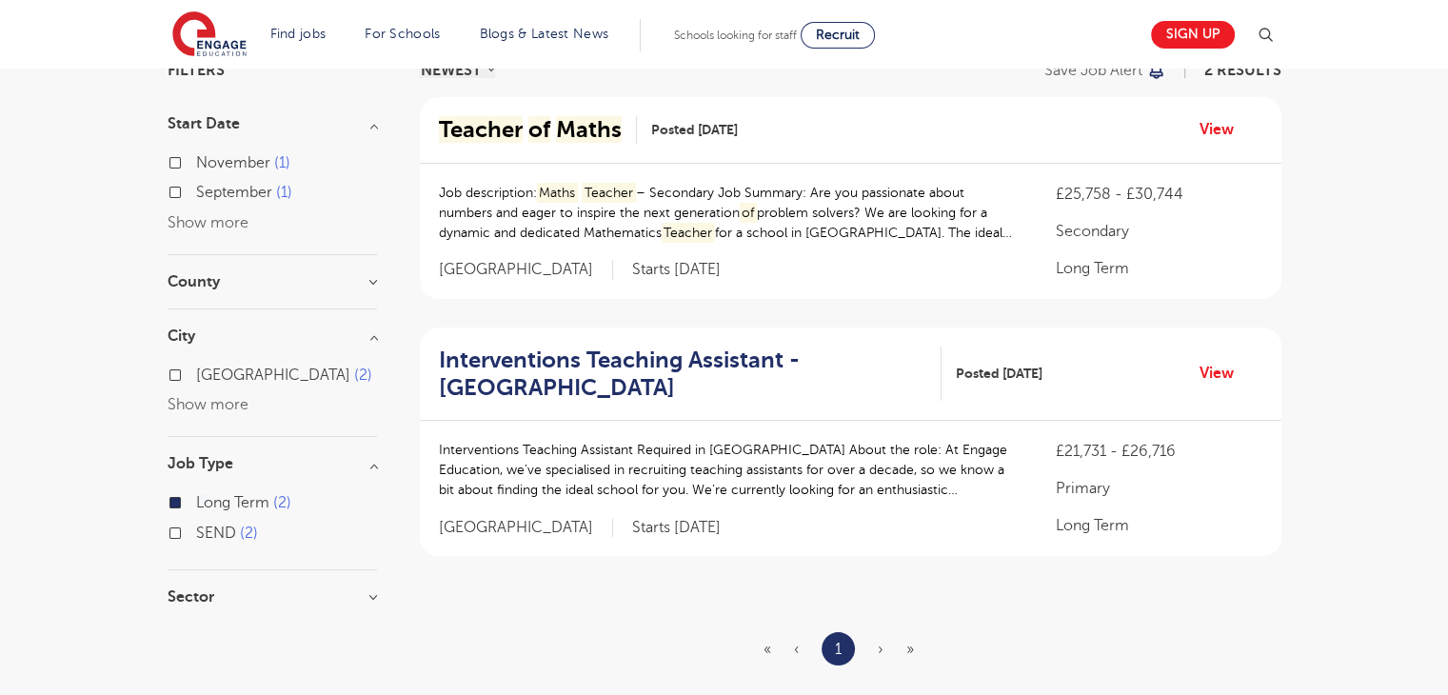
scroll to position [381, 0]
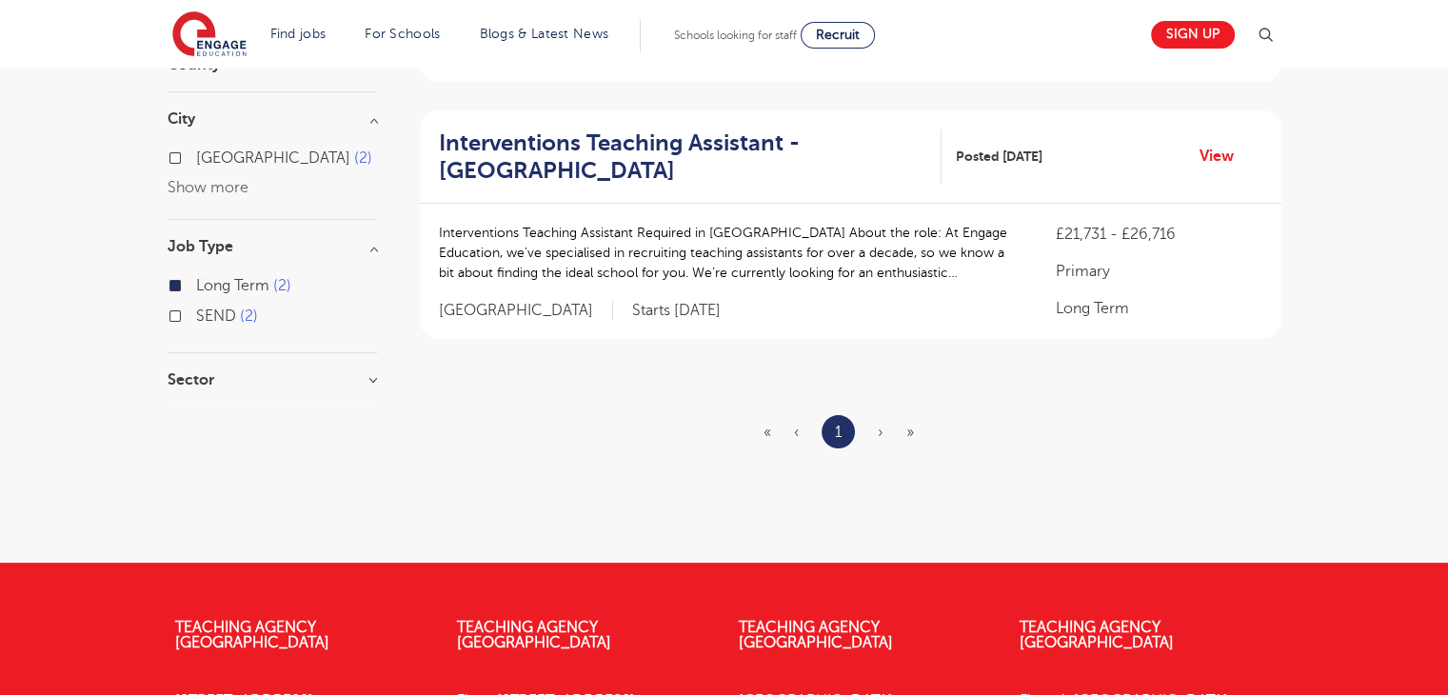
click at [196, 311] on label "SEND 2" at bounding box center [227, 316] width 62 height 25
click at [196, 311] on input "SEND 2" at bounding box center [202, 314] width 12 height 12
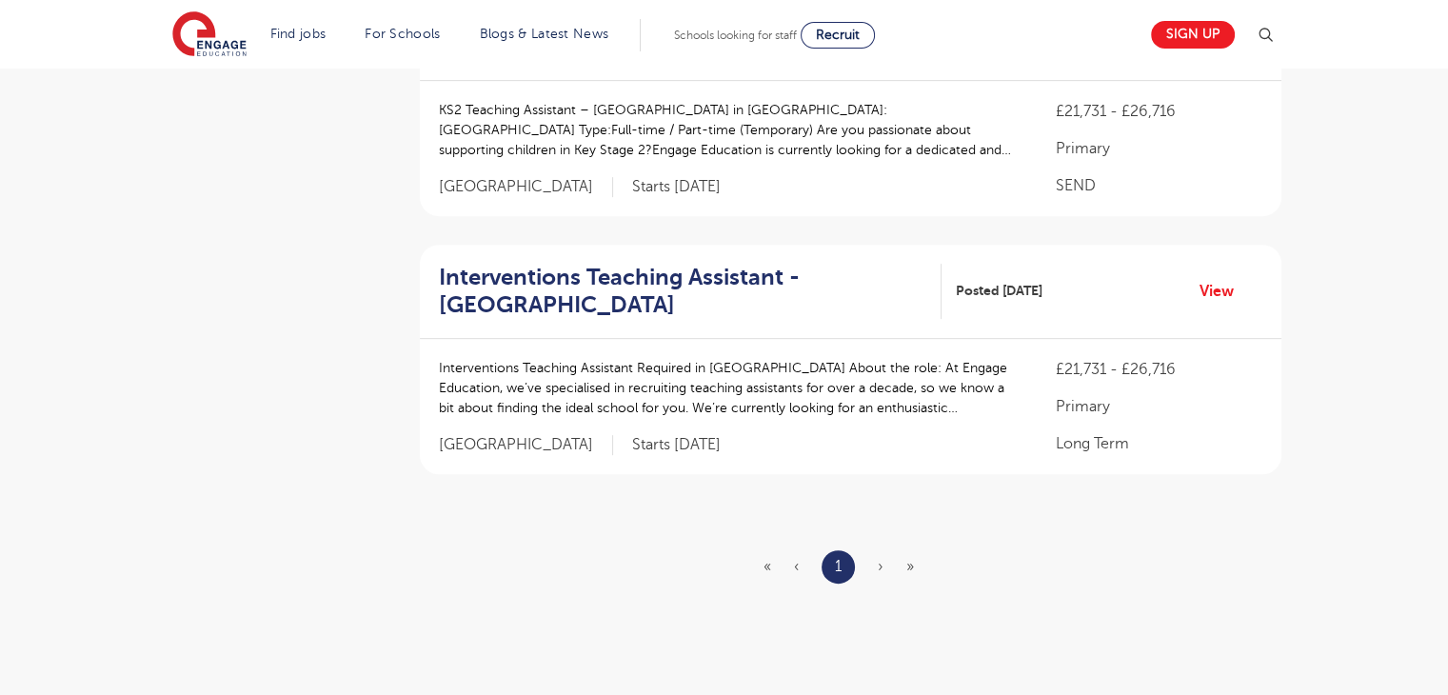
scroll to position [952, 0]
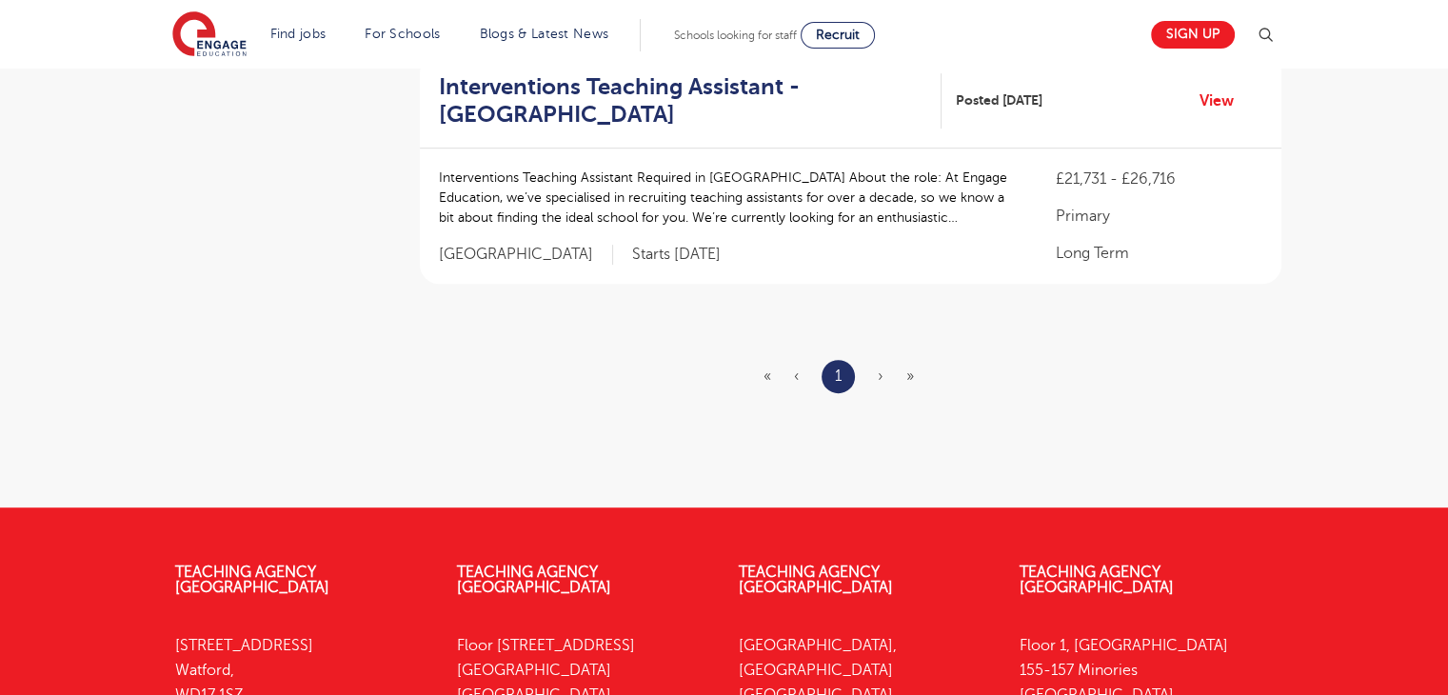
click at [905, 374] on ul "« ‹ 1 › »" at bounding box center [850, 376] width 173 height 33
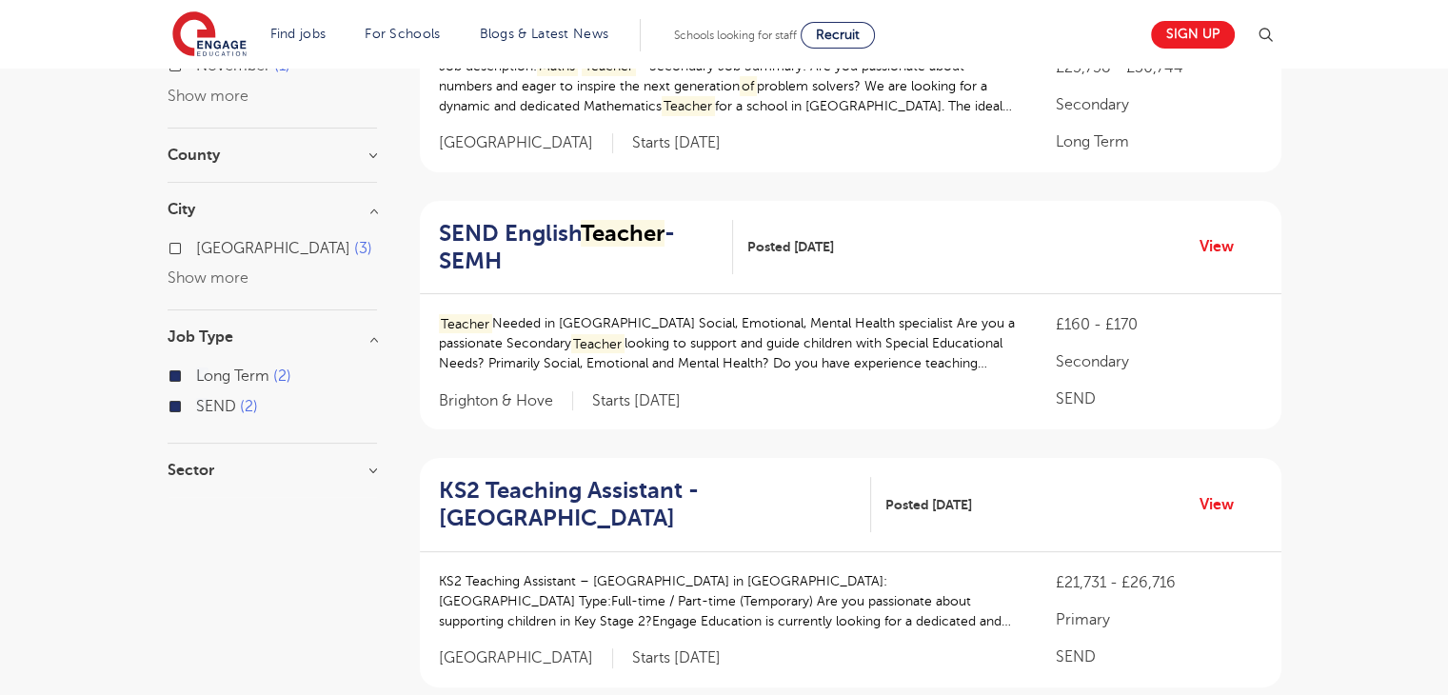
scroll to position [0, 0]
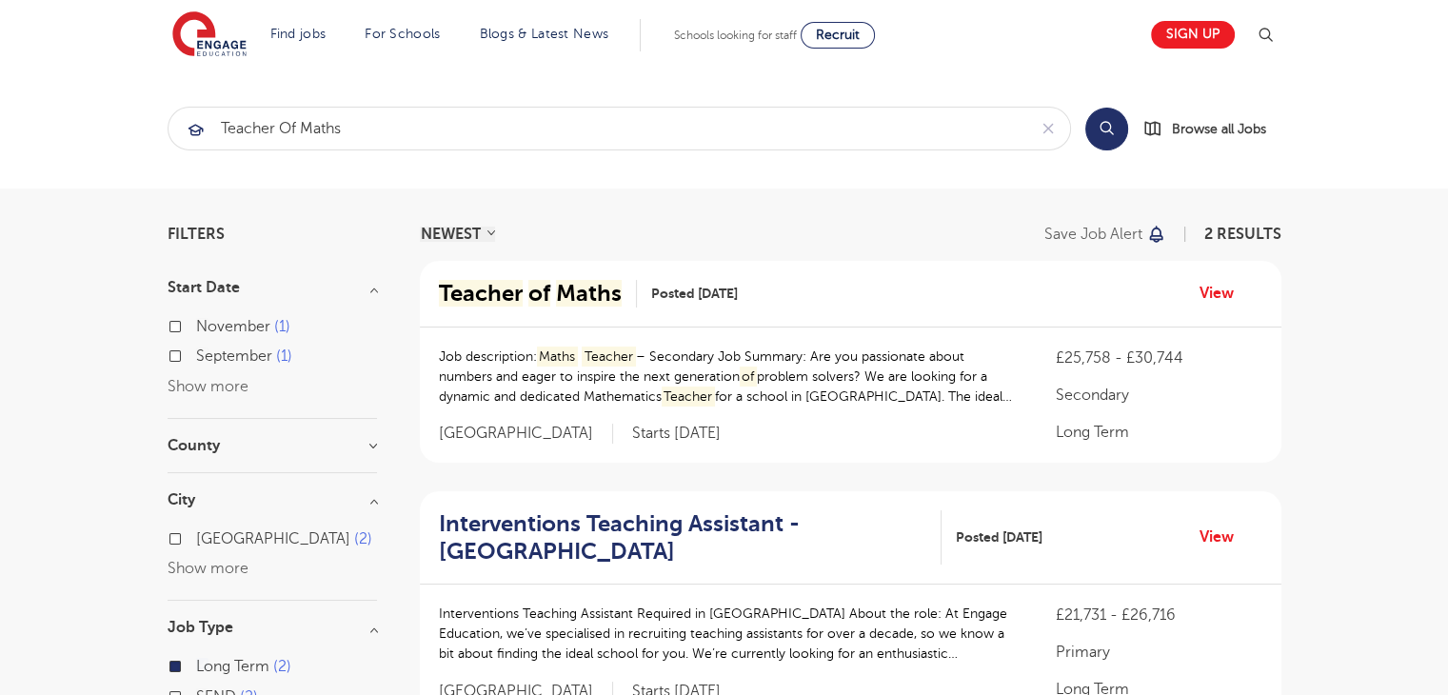
scroll to position [381, 0]
